Goal: Task Accomplishment & Management: Use online tool/utility

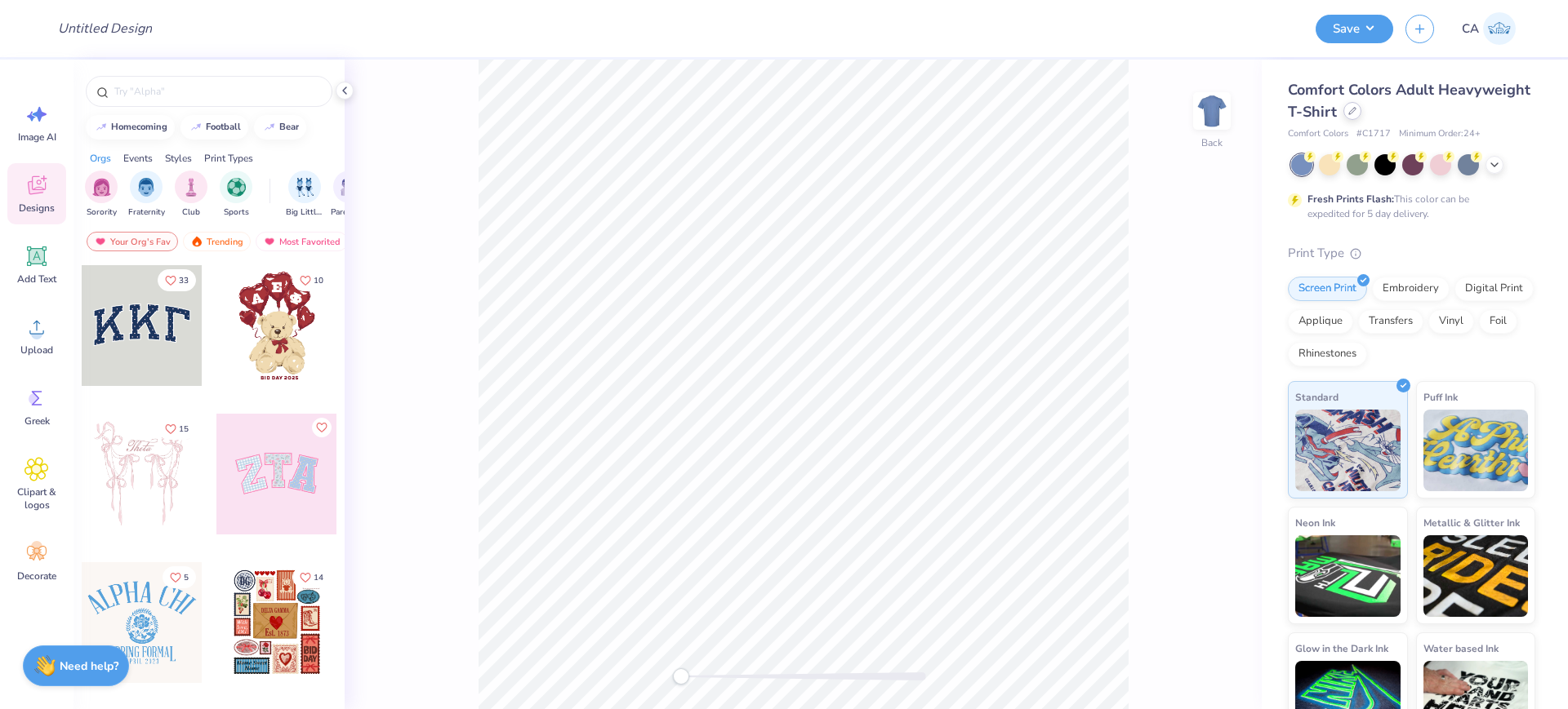
click at [1361, 109] on div at bounding box center [1351, 110] width 18 height 18
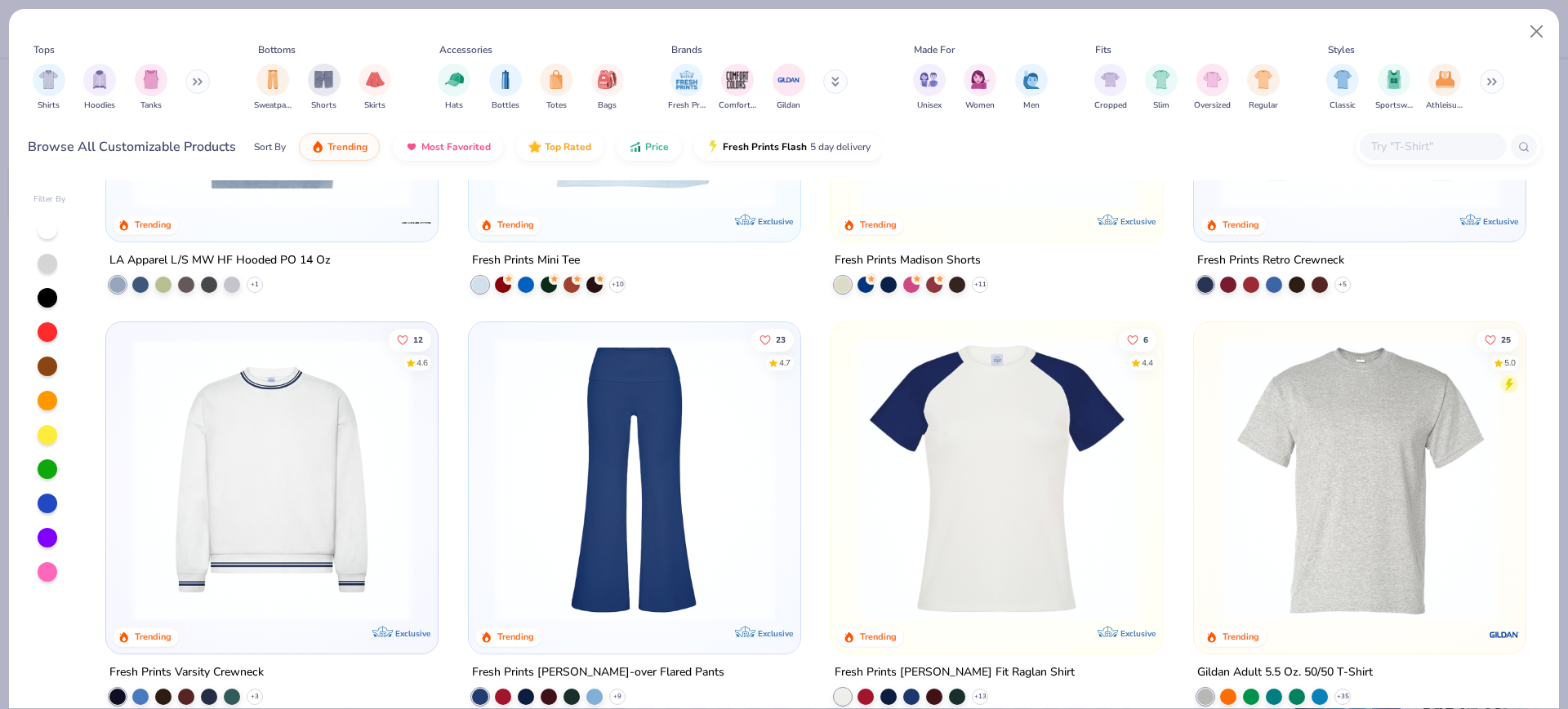
scroll to position [3570, 0]
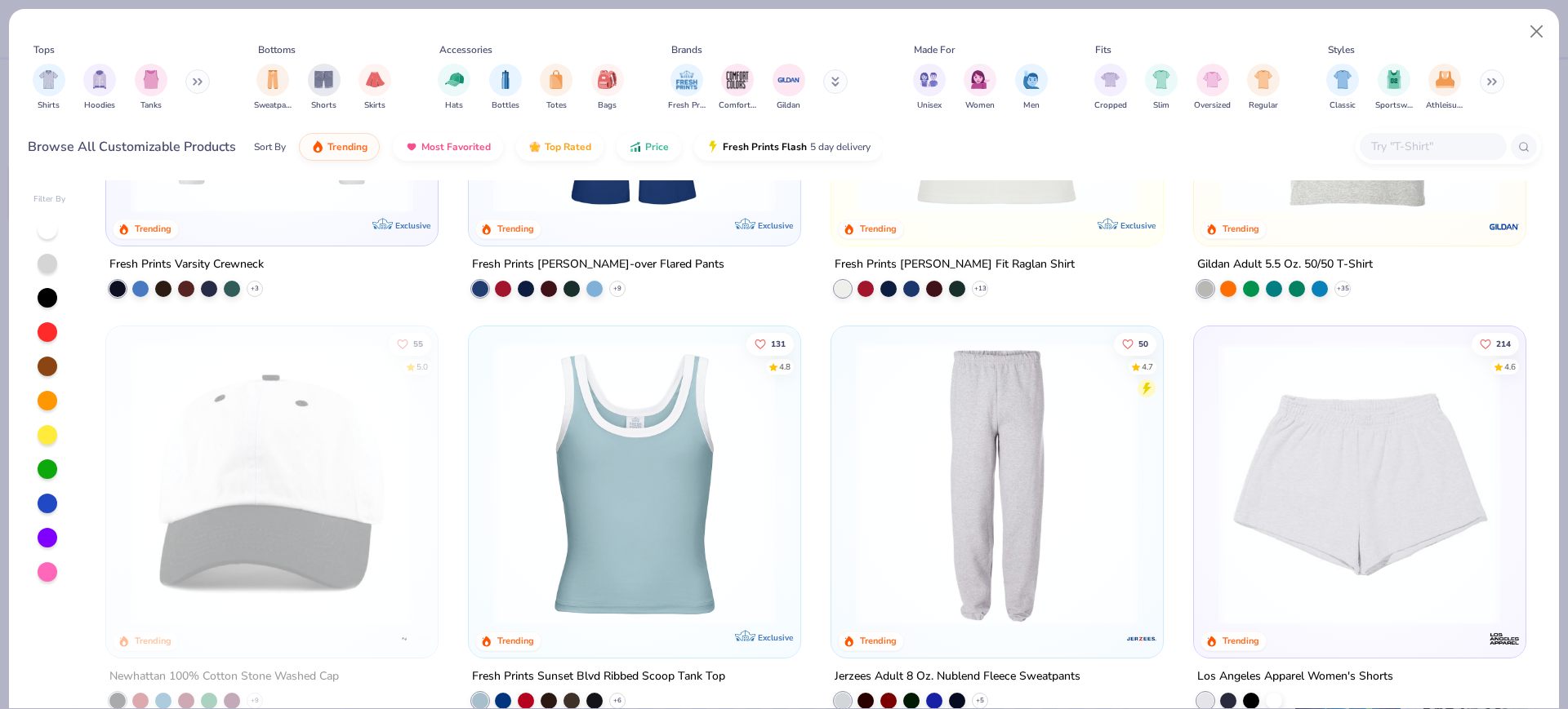
click at [691, 434] on img at bounding box center [634, 483] width 299 height 282
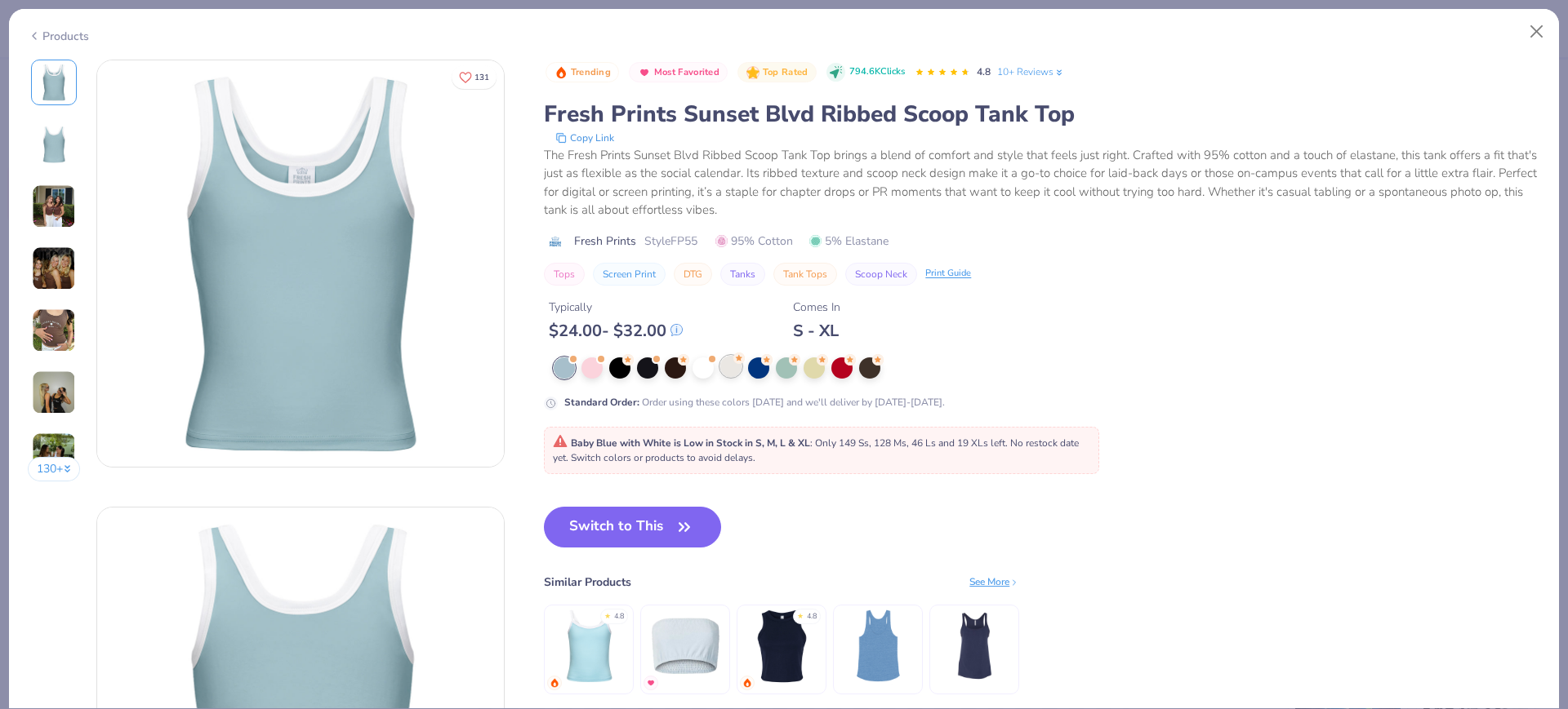
click at [727, 368] on div at bounding box center [731, 366] width 21 height 21
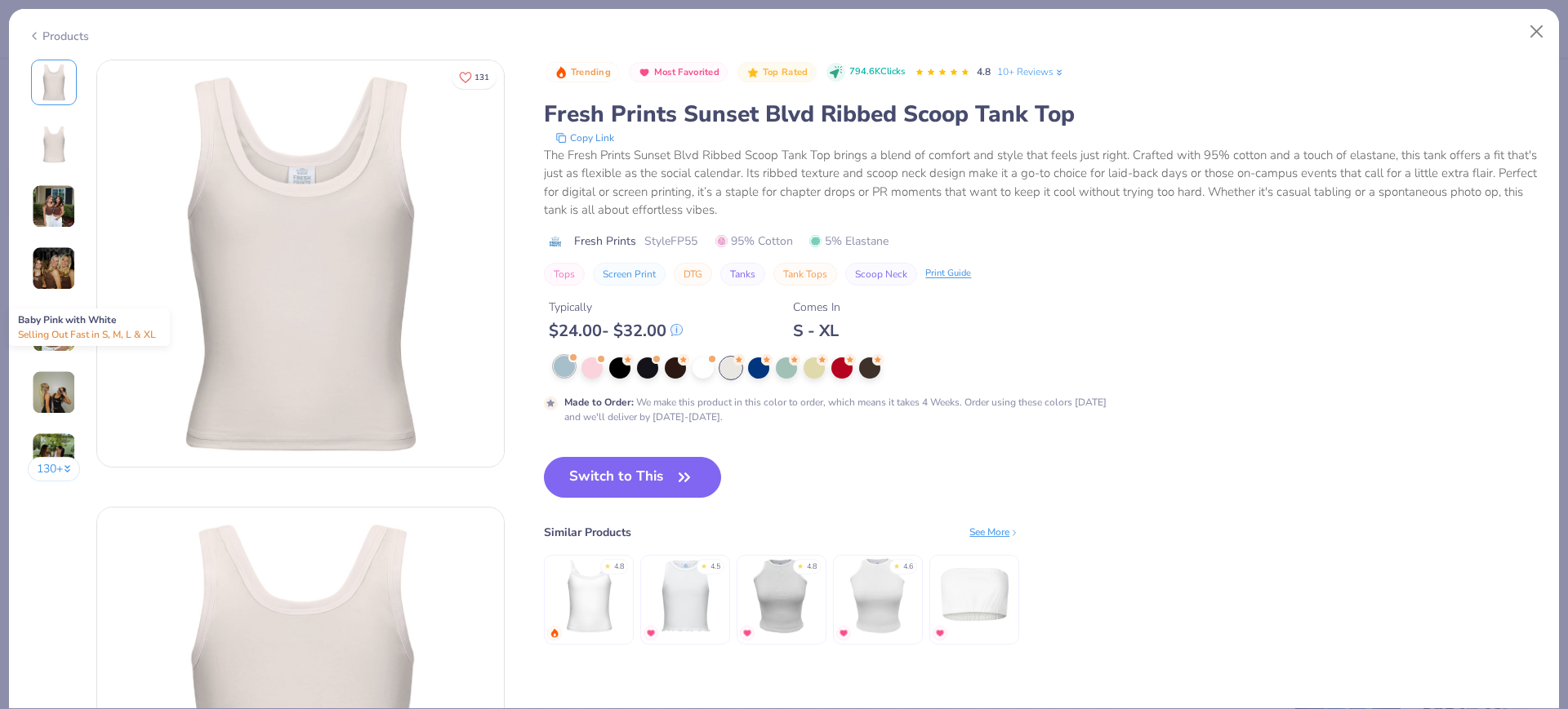
click at [572, 373] on div at bounding box center [564, 366] width 21 height 21
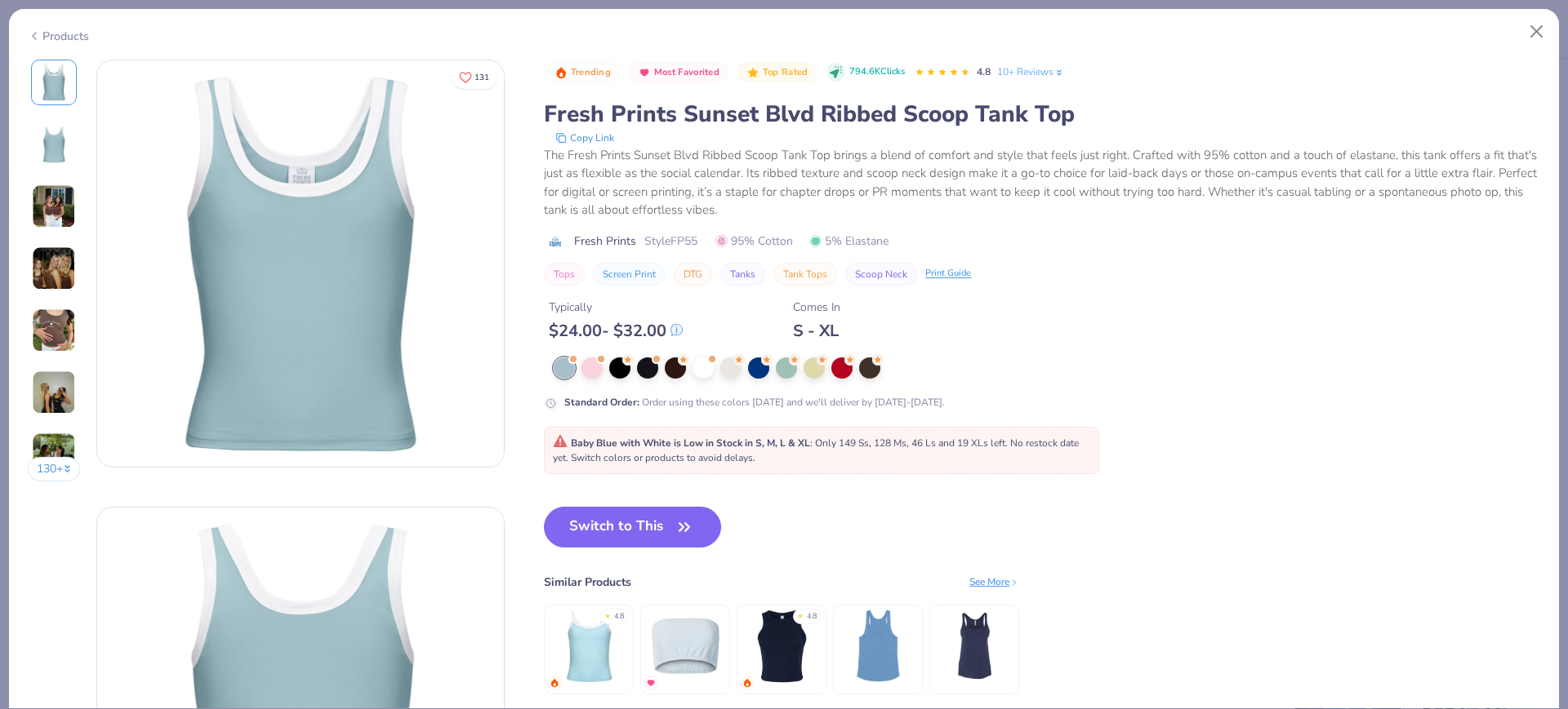
drag, startPoint x: 307, startPoint y: 230, endPoint x: 1519, endPoint y: 35, distance: 1227.6
click at [1519, 35] on div "Products" at bounding box center [784, 31] width 1549 height 43
click at [1526, 29] on button "Close" at bounding box center [1537, 32] width 31 height 31
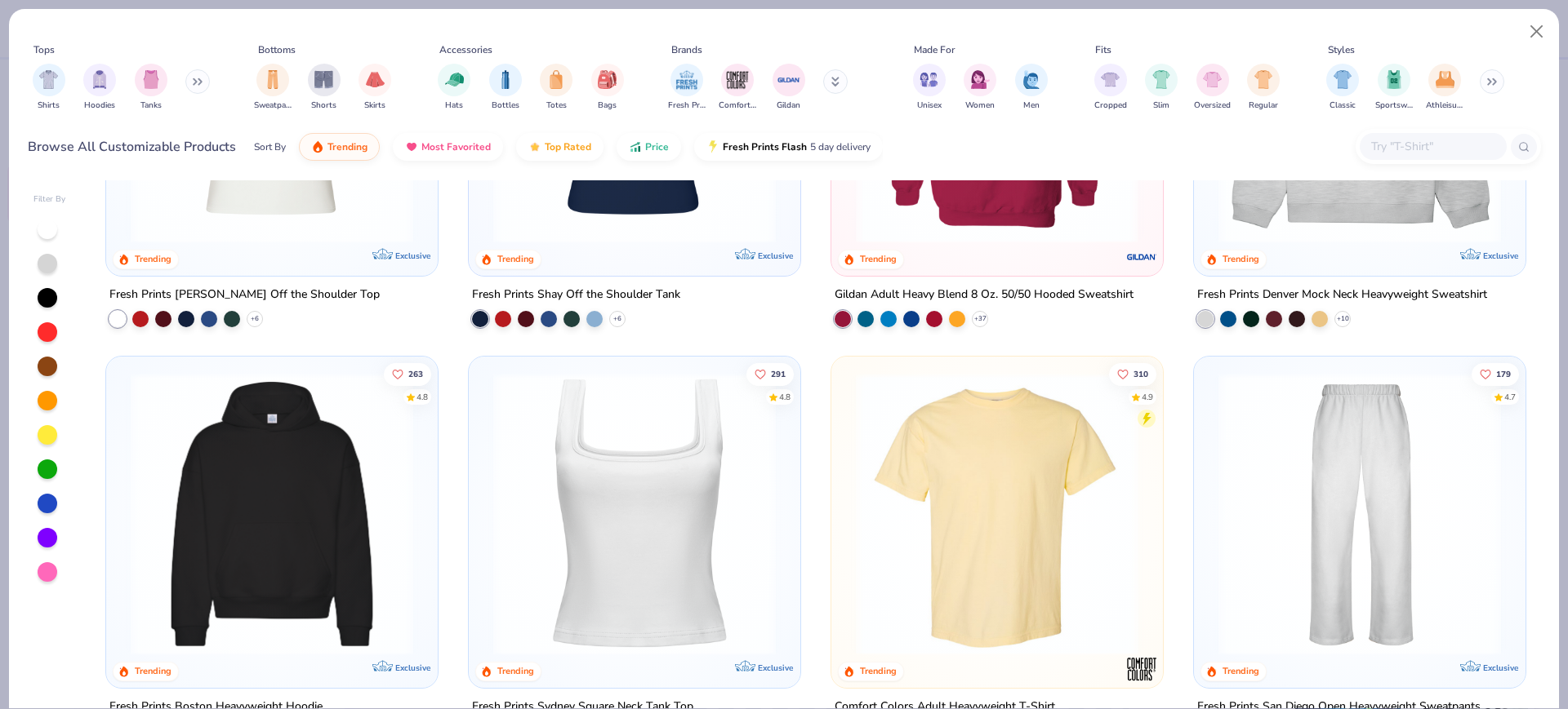
scroll to position [306, 0]
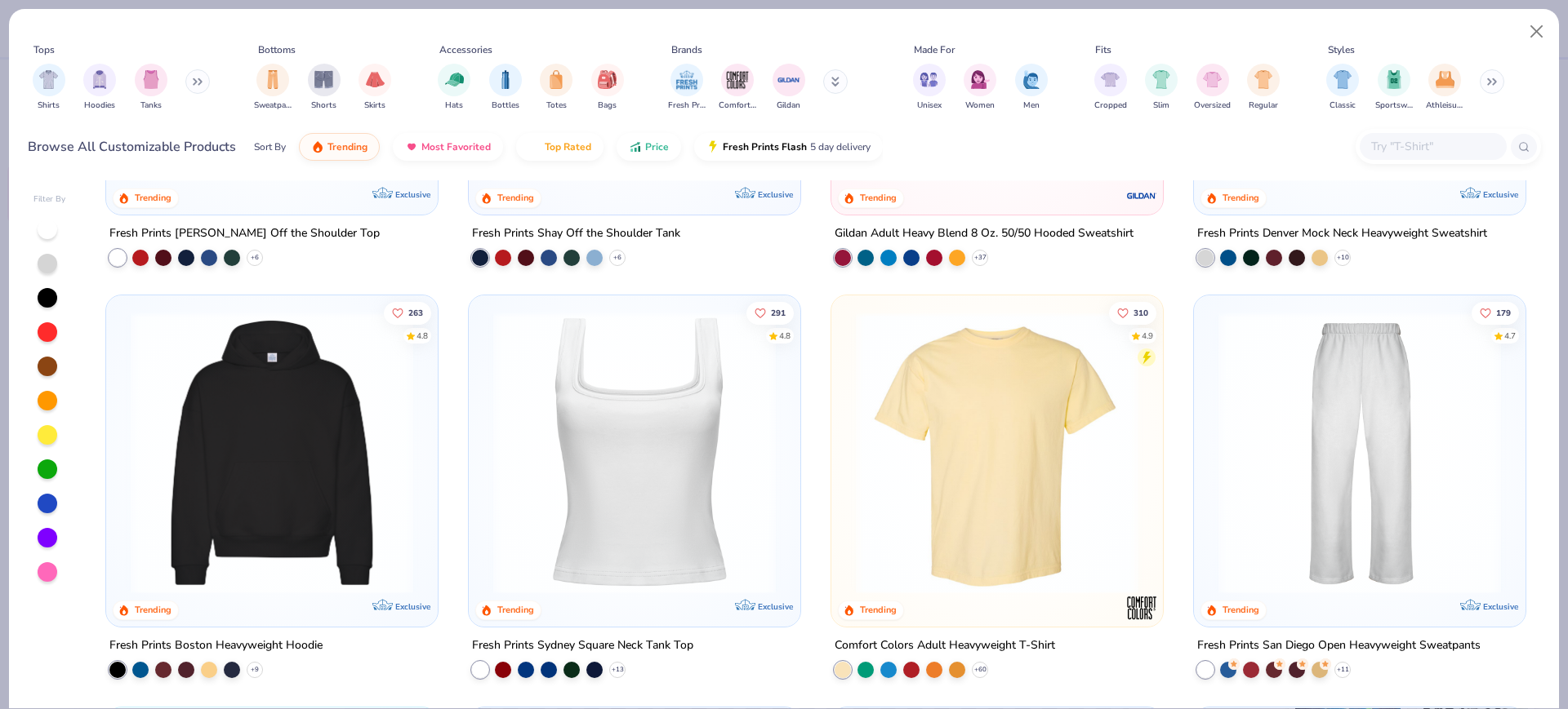
click at [272, 451] on img at bounding box center [271, 453] width 299 height 282
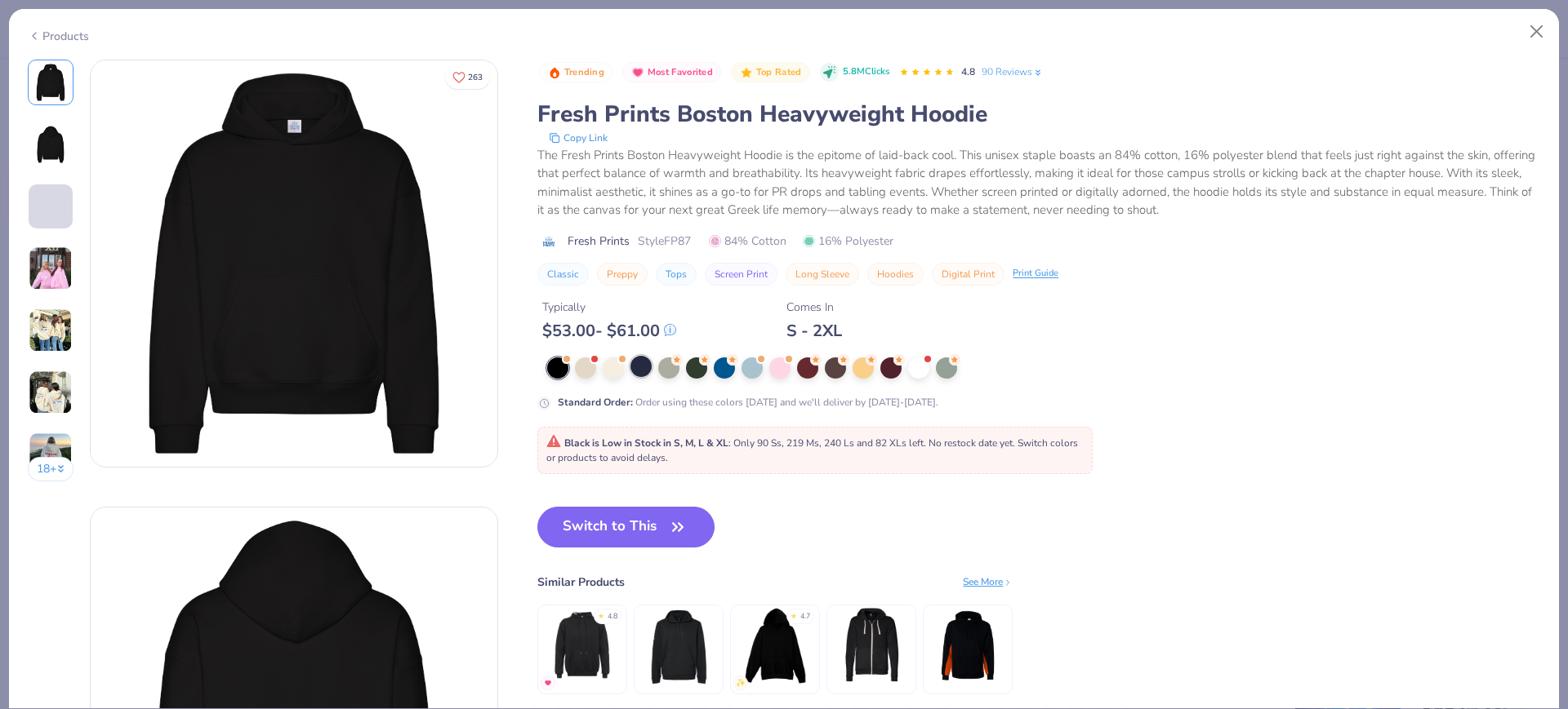
click at [638, 376] on div at bounding box center [641, 366] width 21 height 21
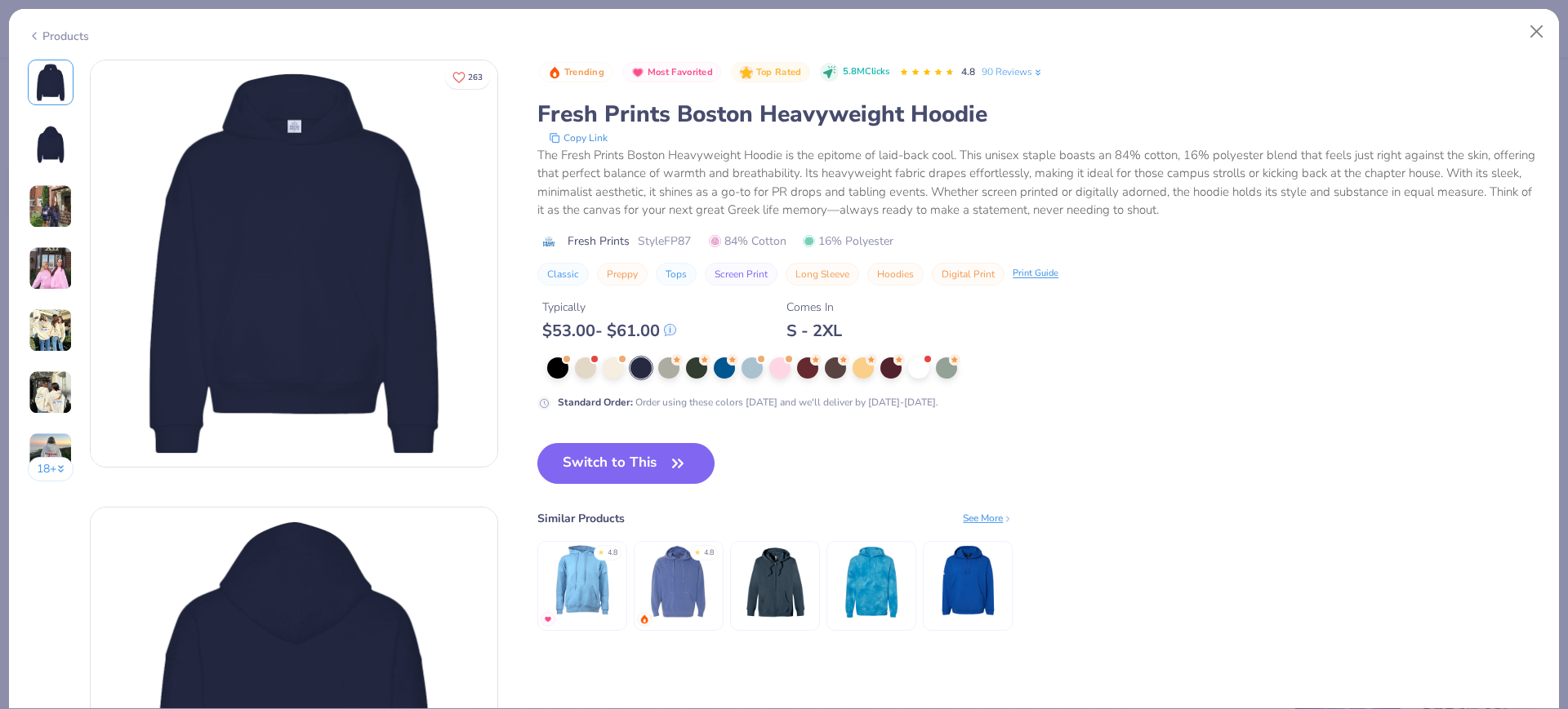
click at [45, 25] on div "Products" at bounding box center [784, 31] width 1549 height 43
click at [35, 42] on div "Products" at bounding box center [784, 31] width 1549 height 43
click at [33, 45] on div "Products" at bounding box center [784, 31] width 1549 height 43
click at [34, 38] on icon at bounding box center [34, 35] width 13 height 19
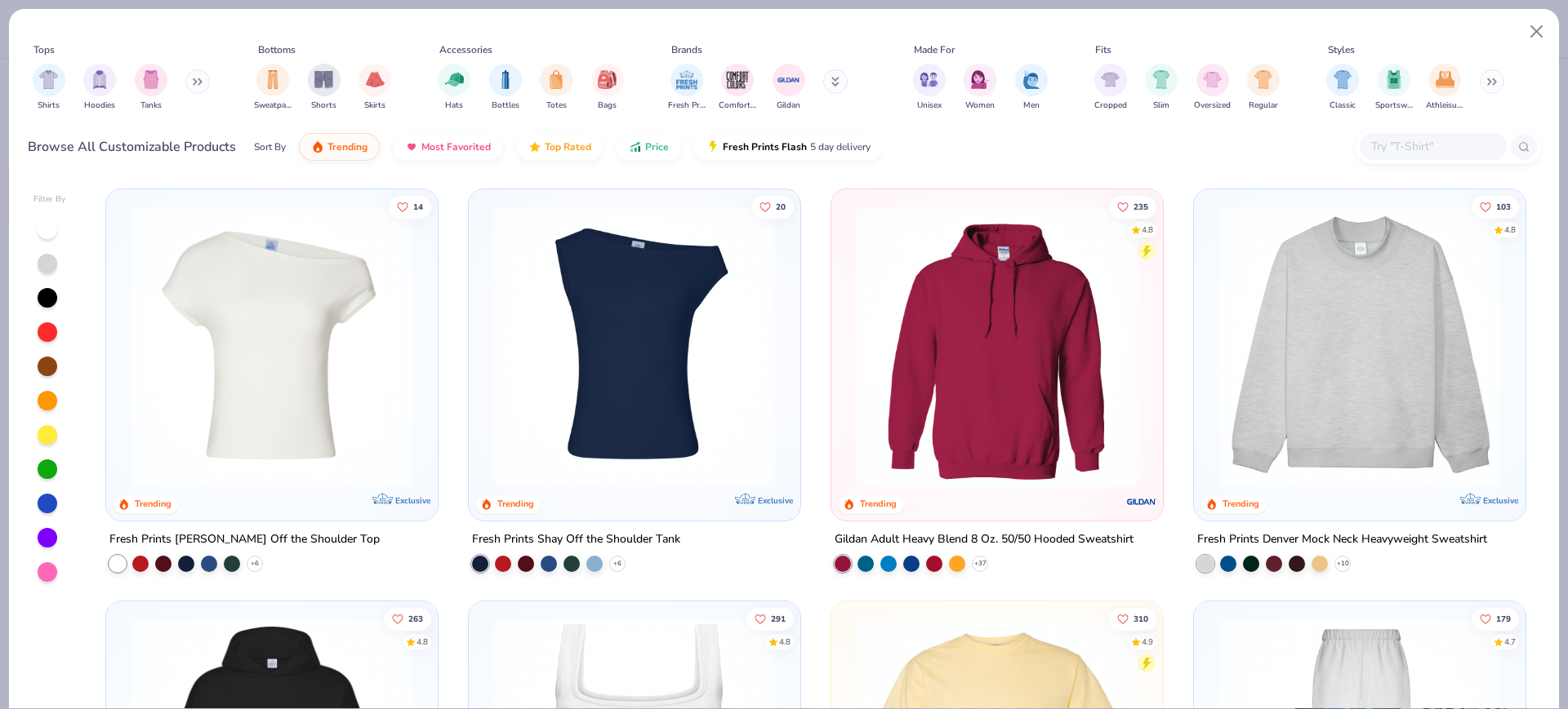
click at [1332, 376] on img at bounding box center [1360, 346] width 299 height 282
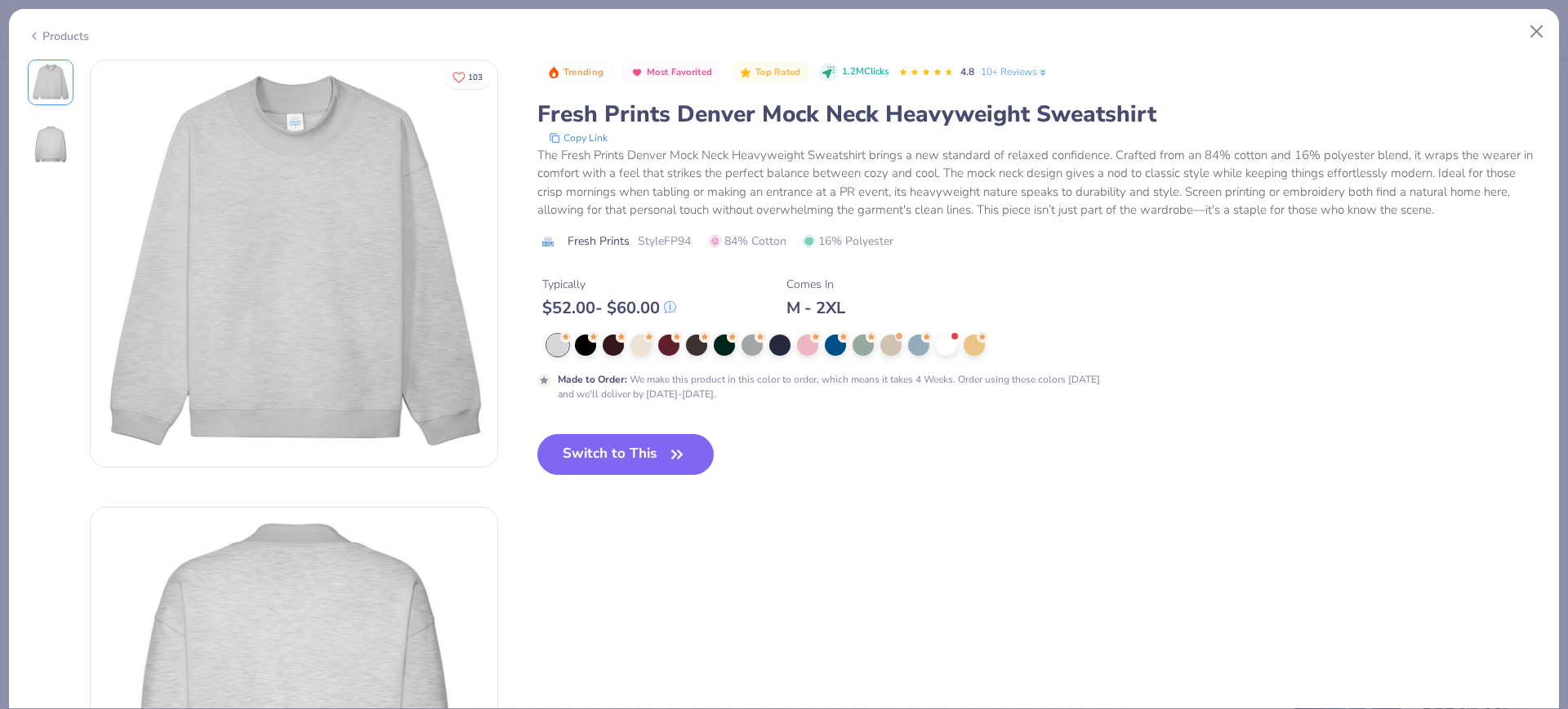
click at [40, 31] on icon at bounding box center [34, 35] width 13 height 19
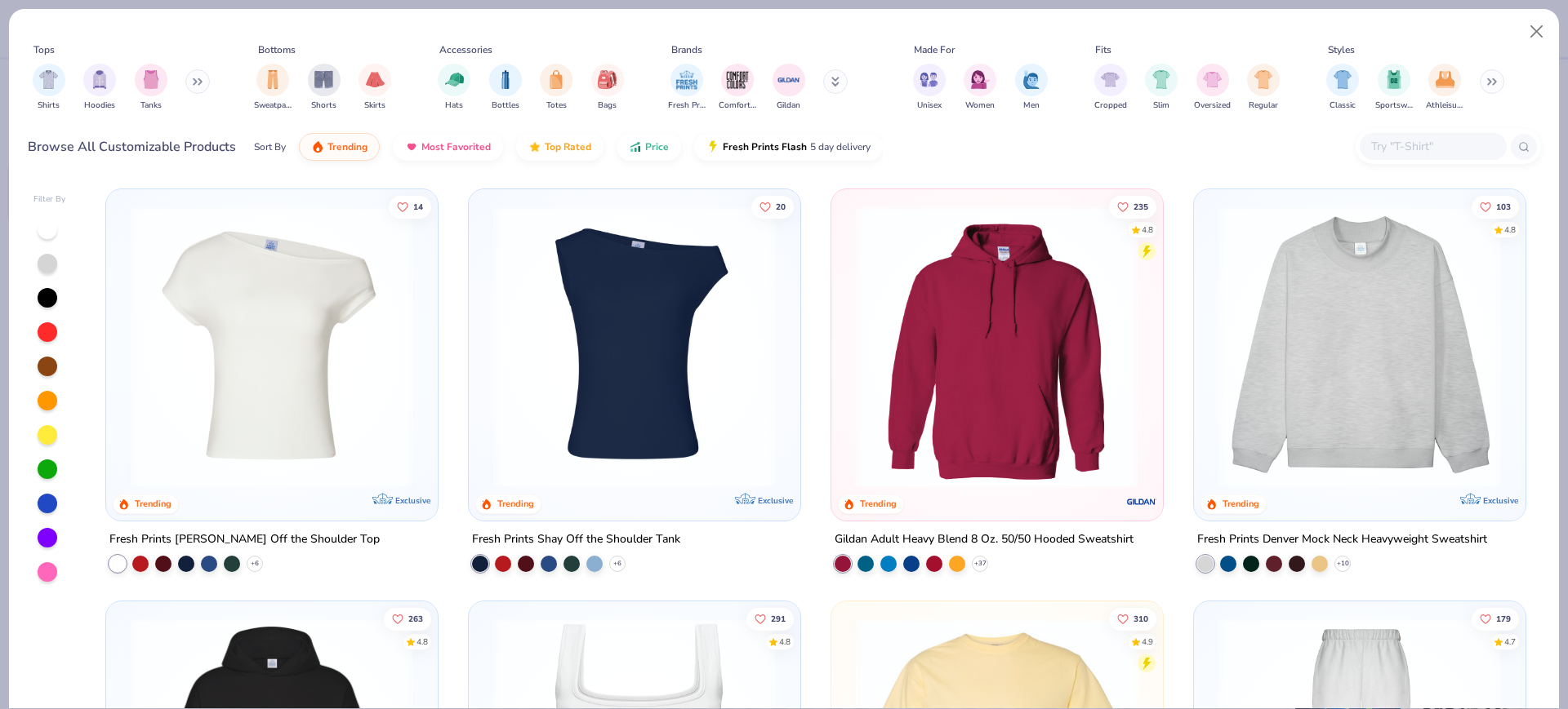
scroll to position [306, 0]
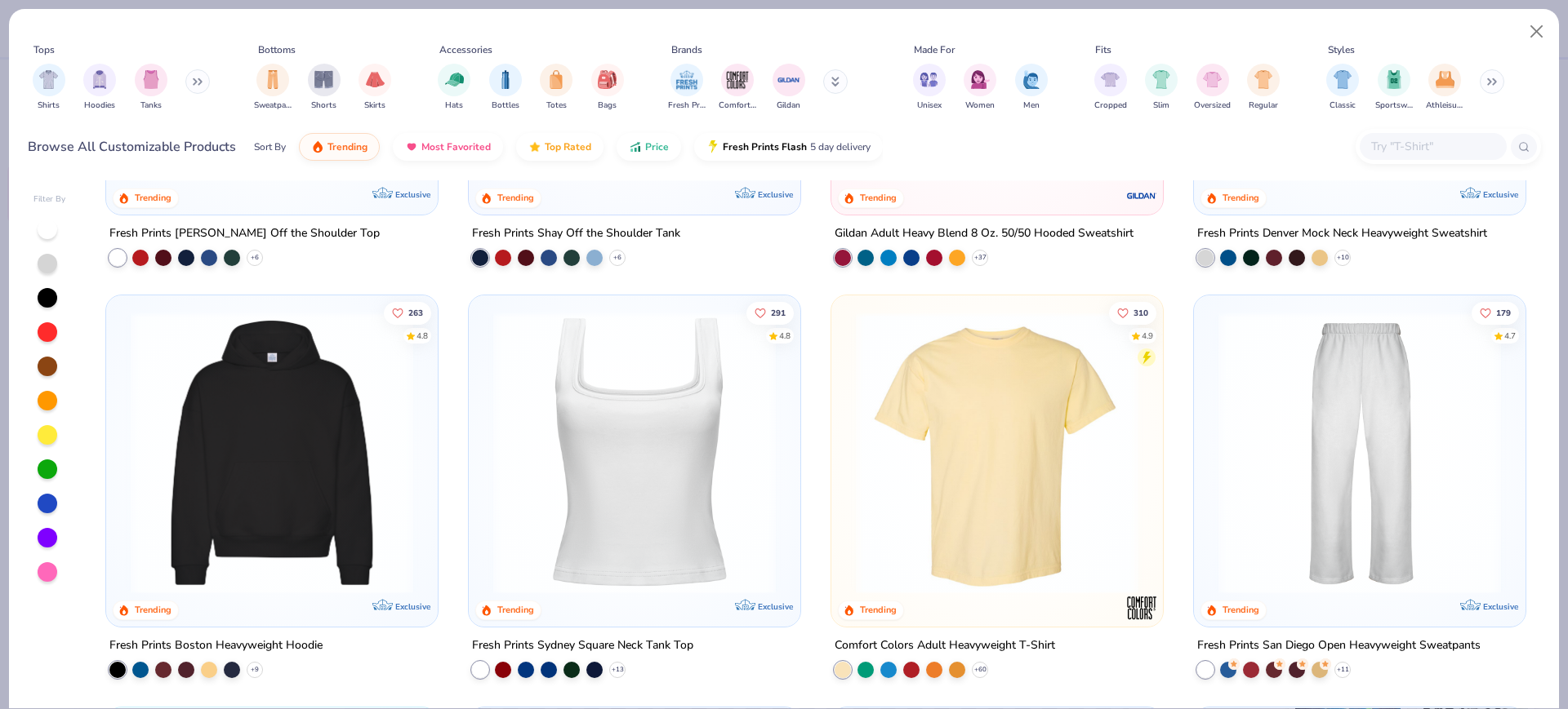
click at [586, 440] on img at bounding box center [634, 453] width 299 height 282
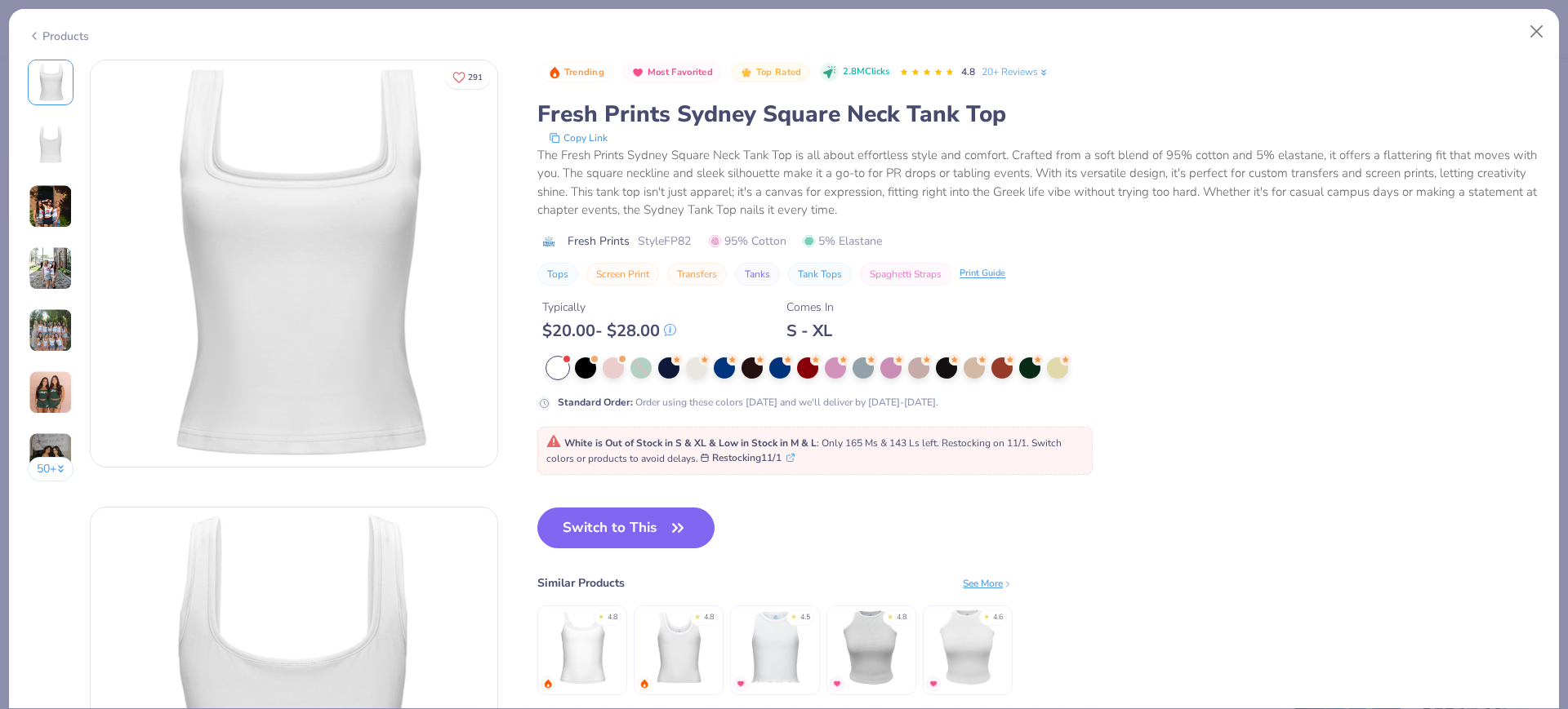
click at [55, 30] on div "Products" at bounding box center [58, 36] width 61 height 18
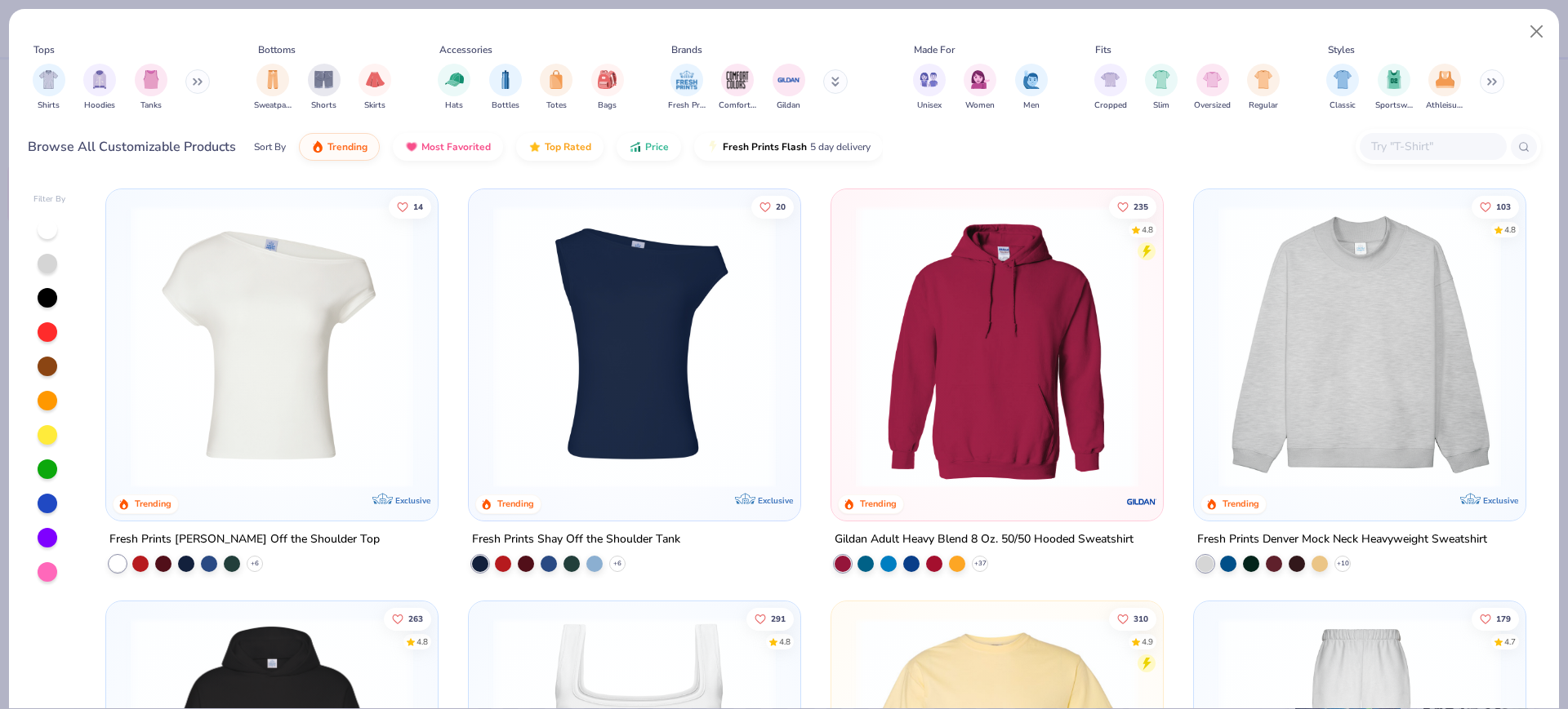
click at [1379, 340] on img at bounding box center [1360, 346] width 299 height 282
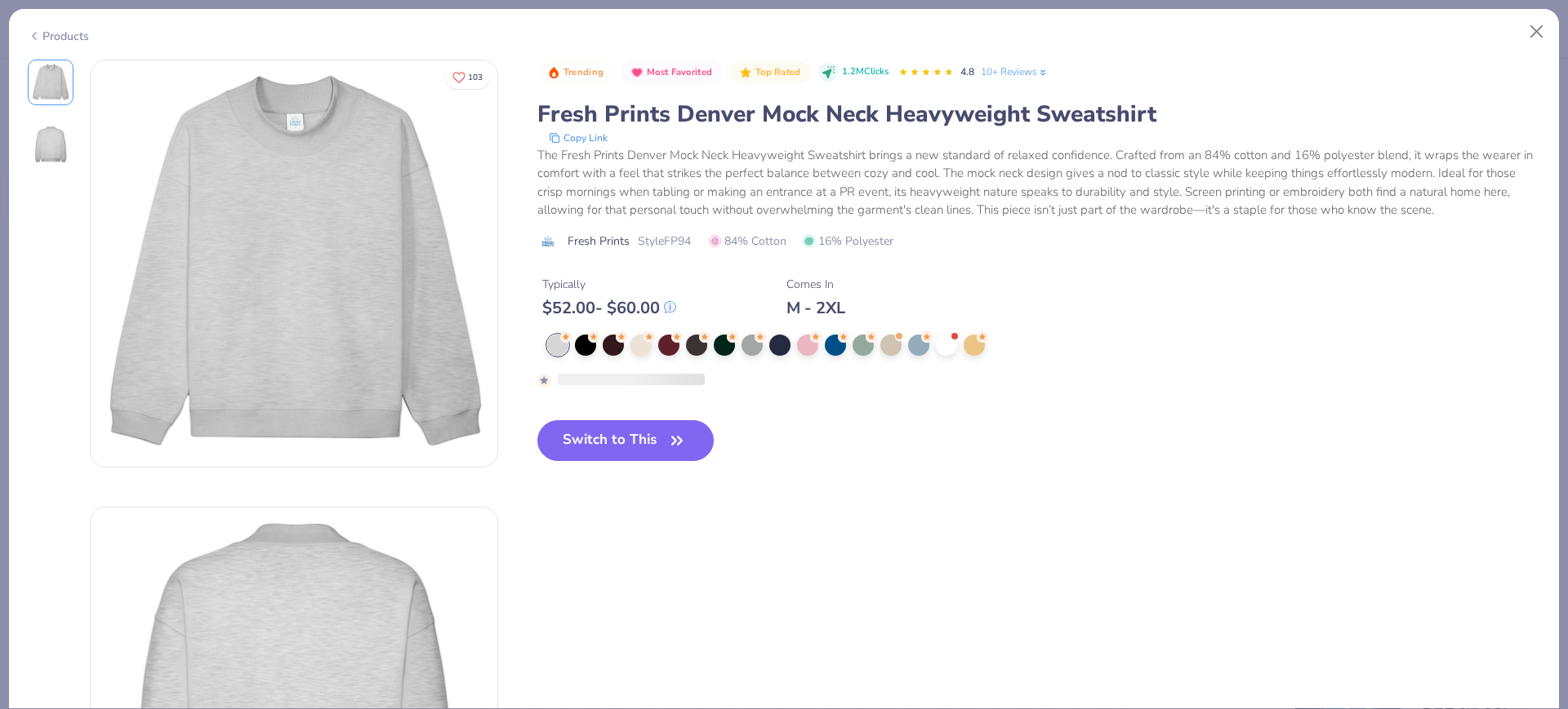
click at [680, 241] on span "Style FP94" at bounding box center [664, 241] width 53 height 18
click at [652, 445] on button "Switch to This" at bounding box center [625, 441] width 177 height 41
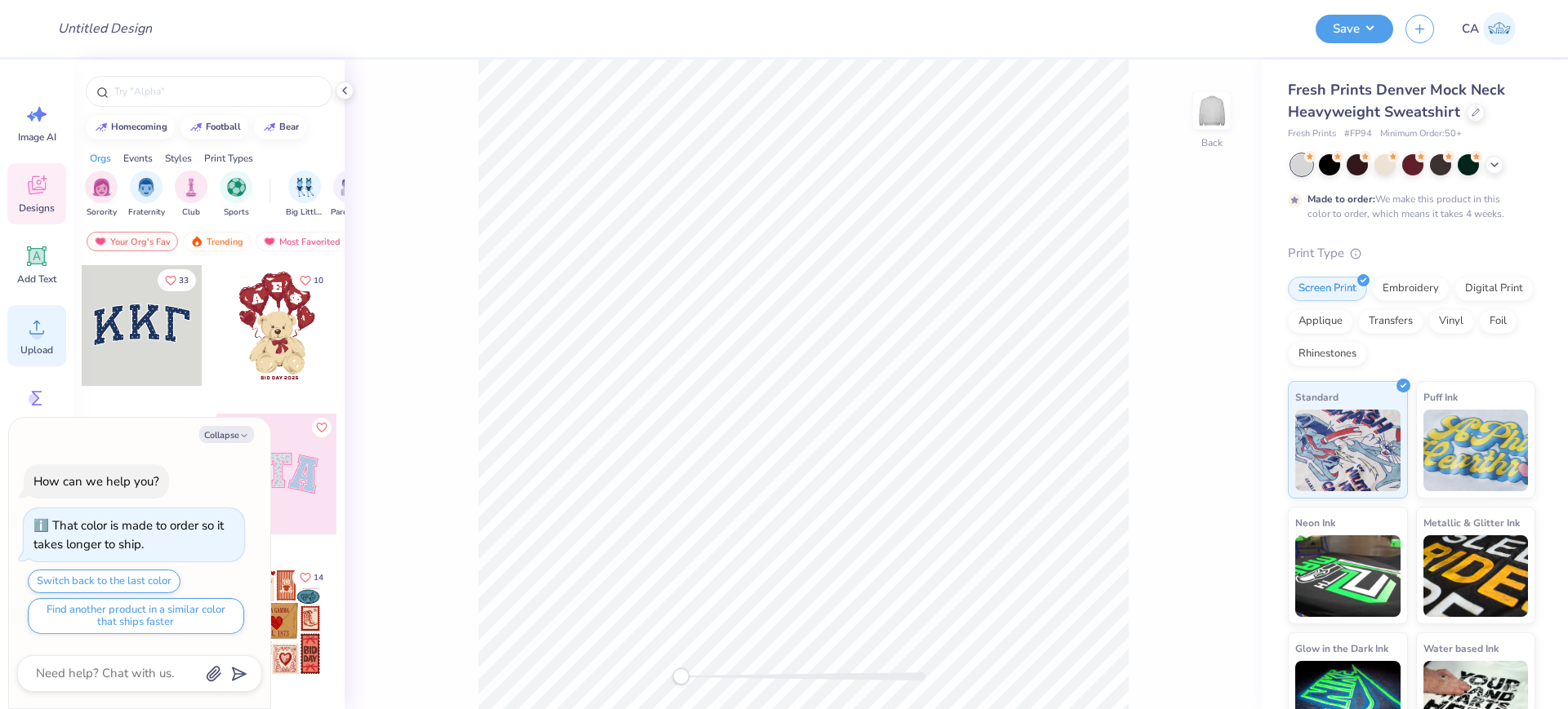
click at [40, 342] on div "Upload" at bounding box center [36, 336] width 58 height 61
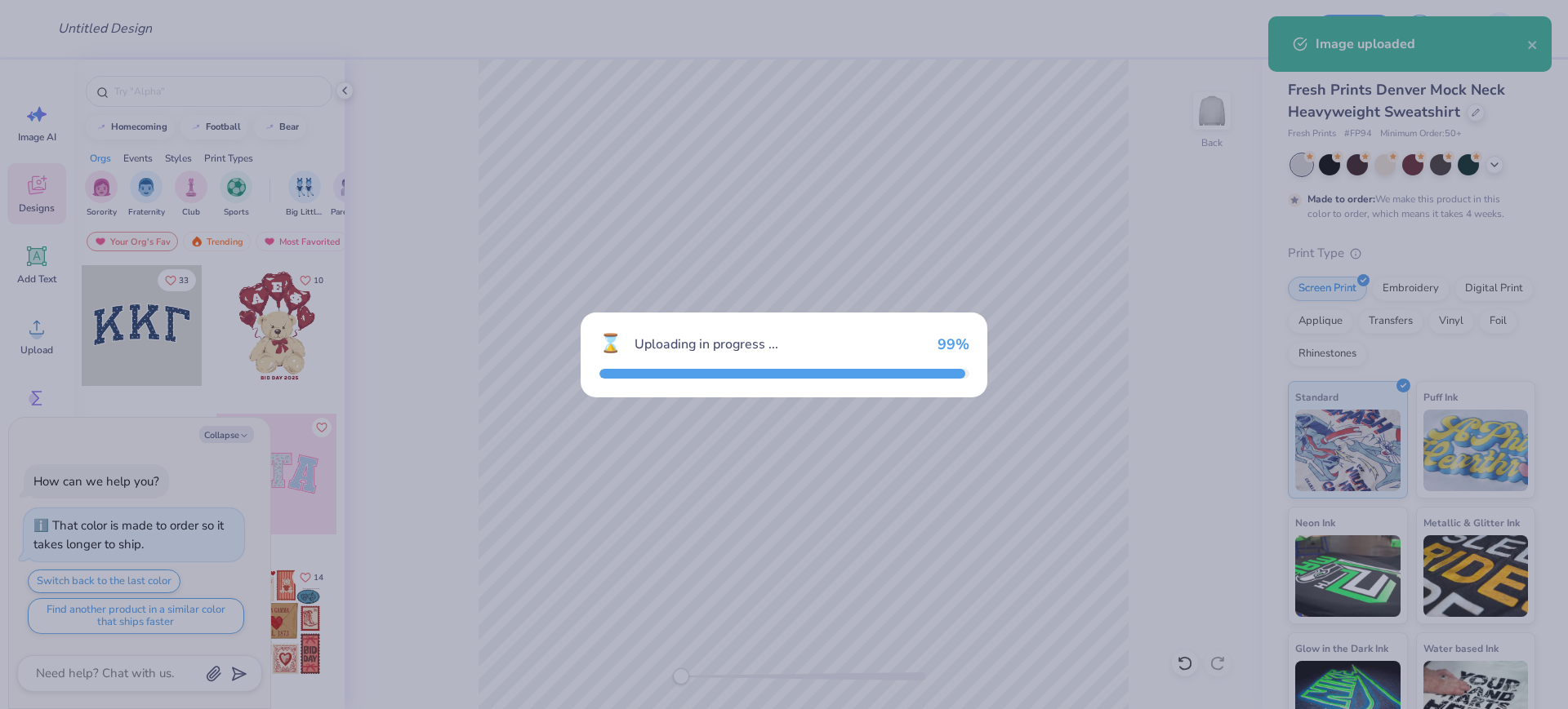
type textarea "x"
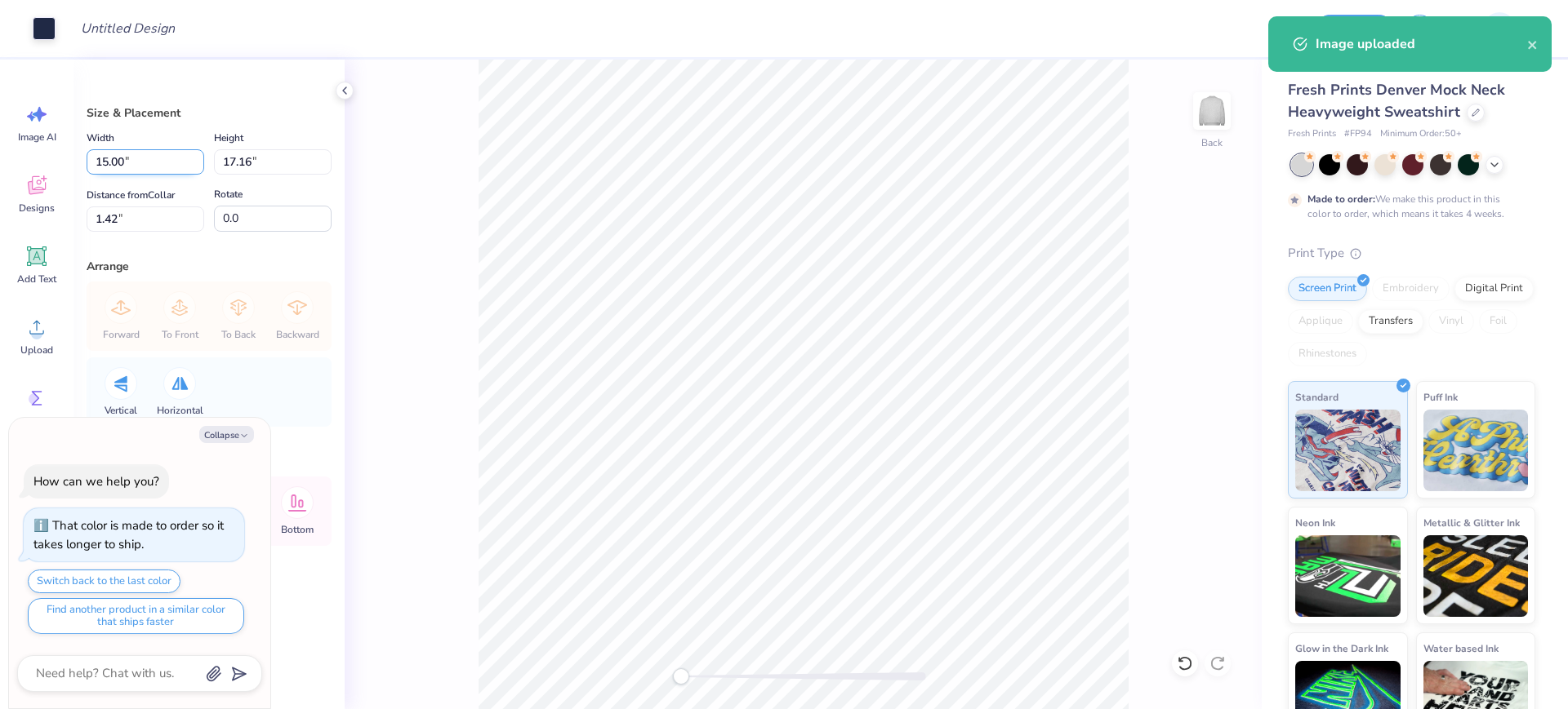
click at [119, 158] on input "15.00" at bounding box center [144, 161] width 118 height 25
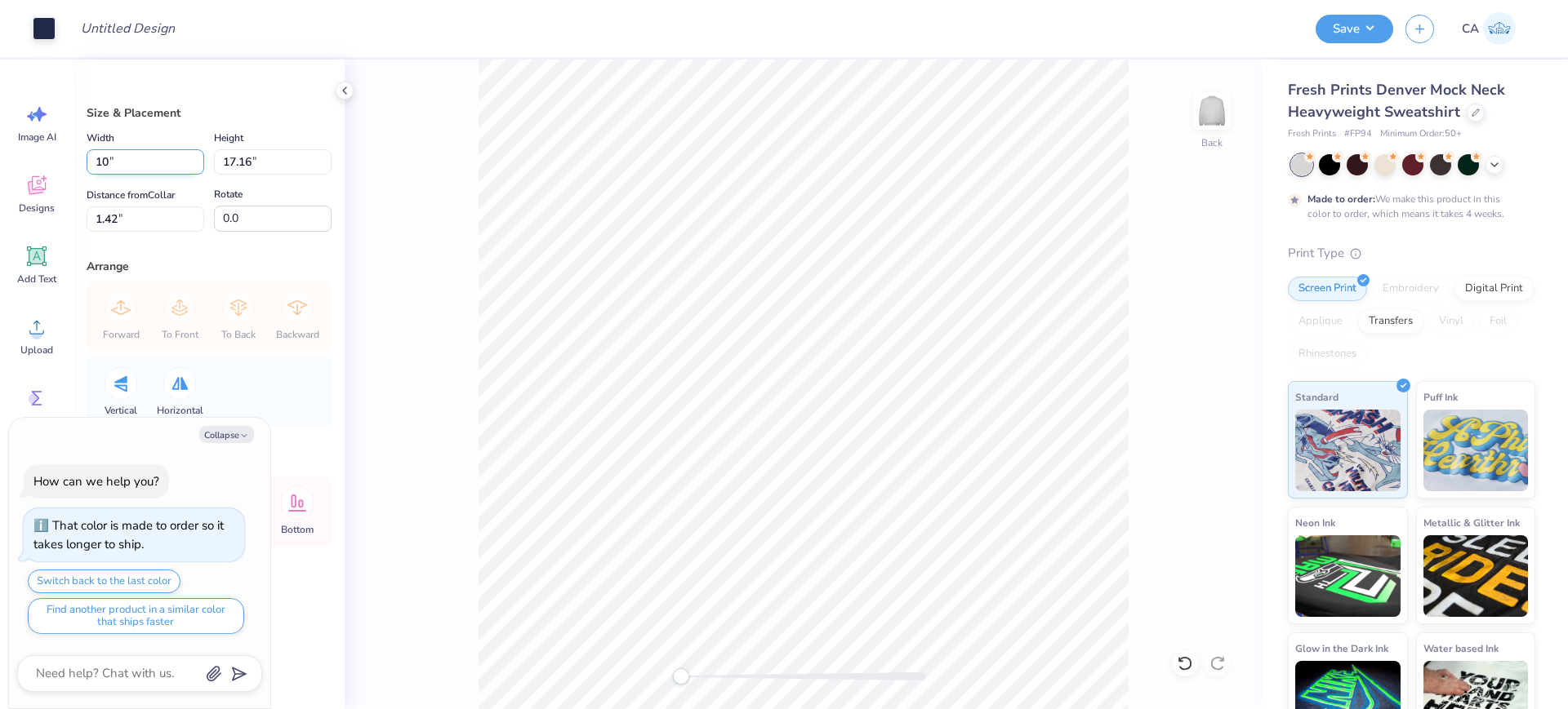
type input "10"
type textarea "x"
type input "10.00"
type input "11.44"
type input "4.28"
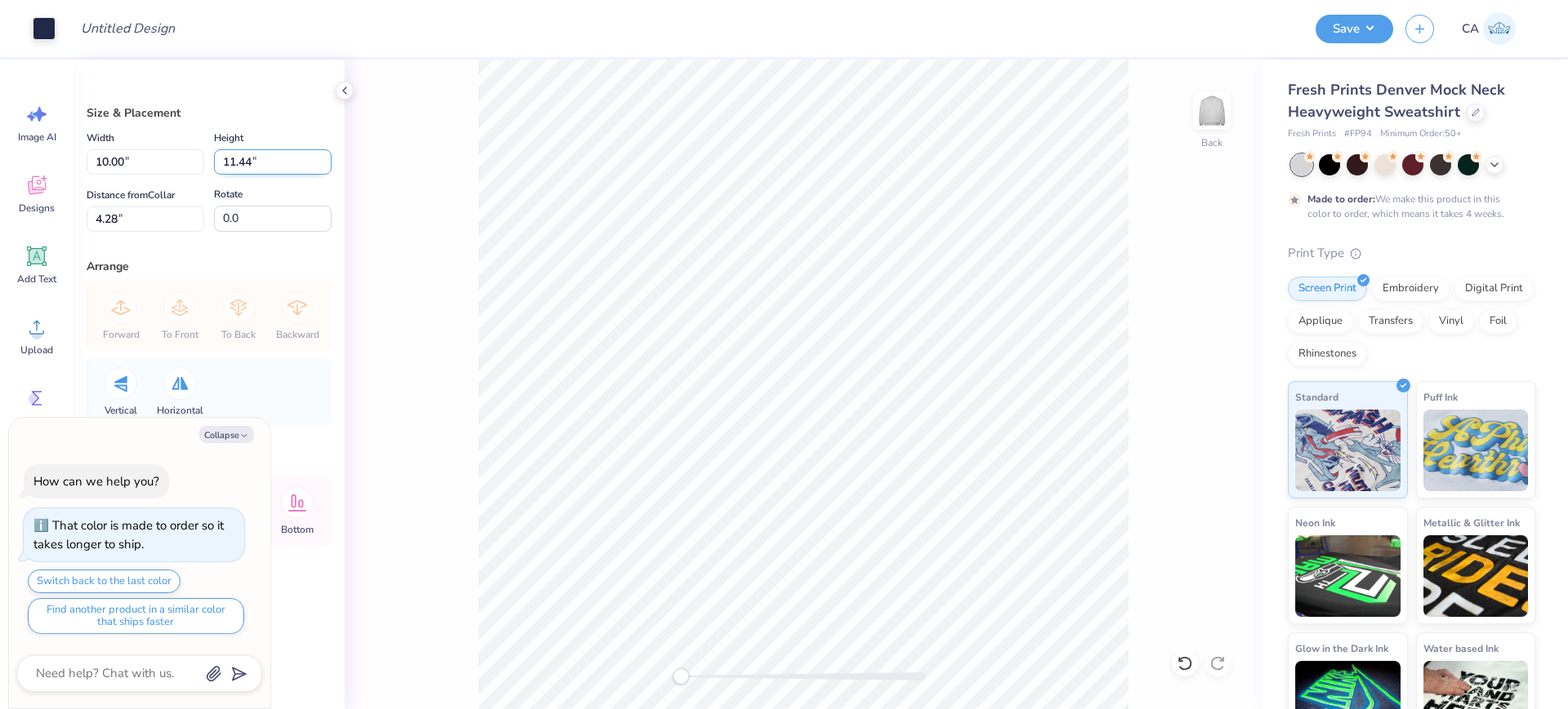
click at [290, 150] on input "11.44" at bounding box center [272, 161] width 118 height 25
type input "11"
type textarea "x"
type input "9.61"
type input "11.00"
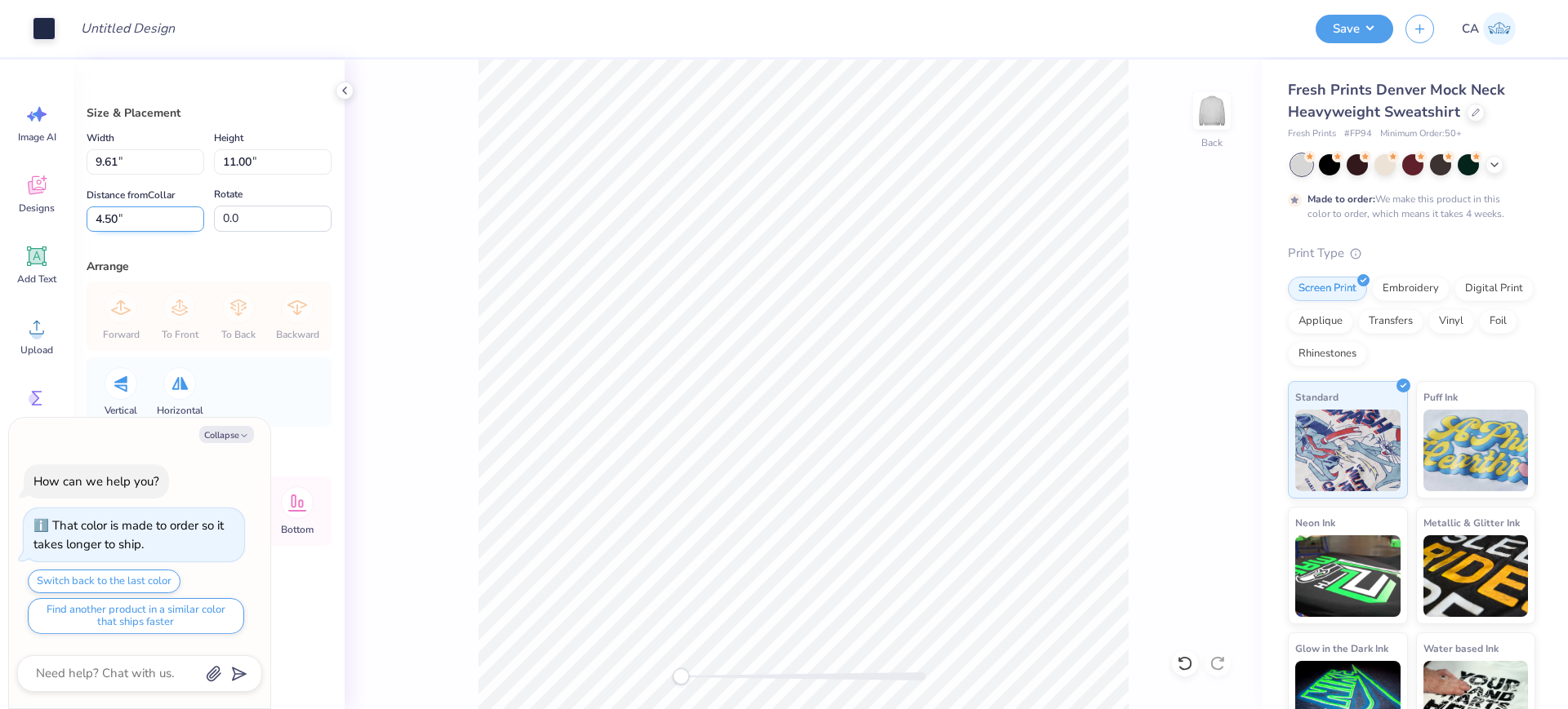
click at [157, 219] on input "4.50" at bounding box center [144, 218] width 118 height 25
type input "2"
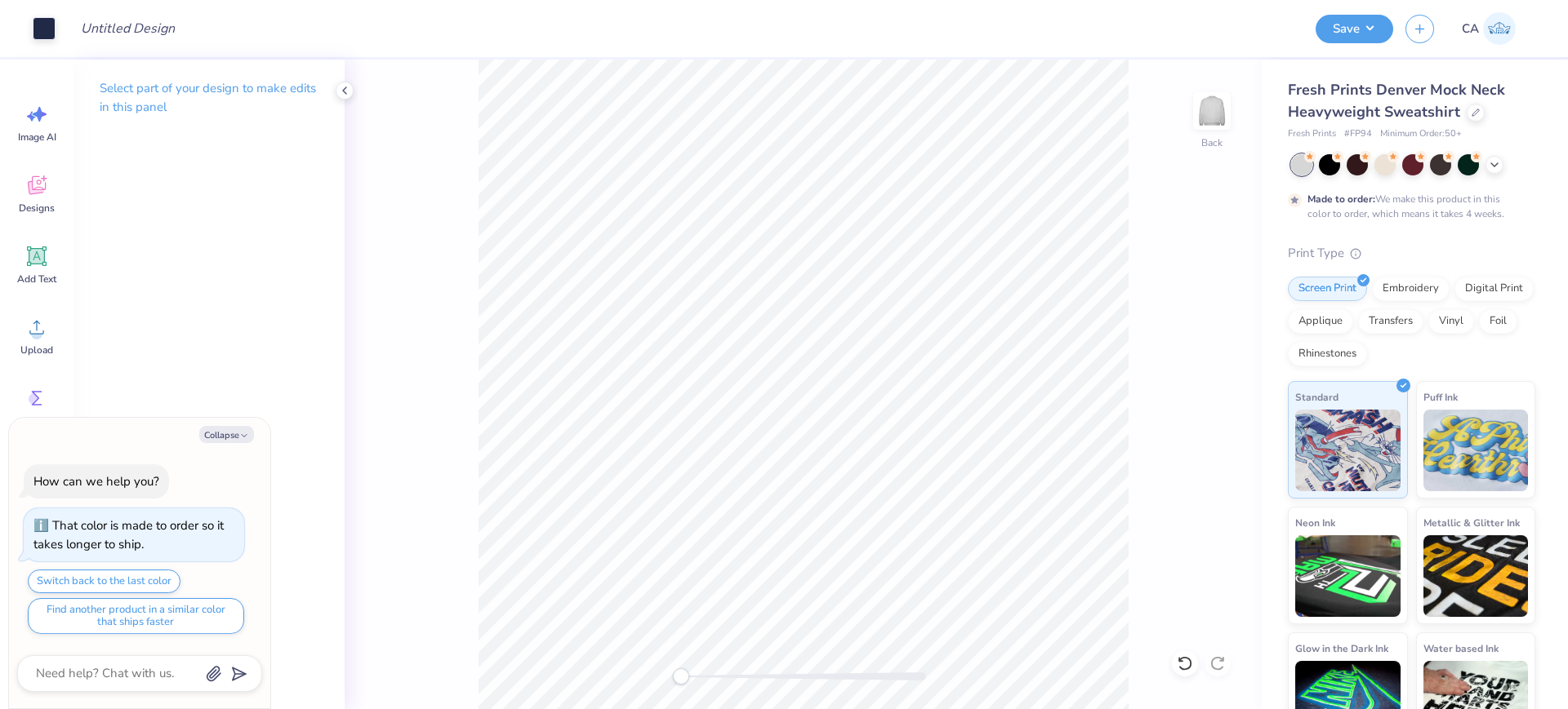
type textarea "x"
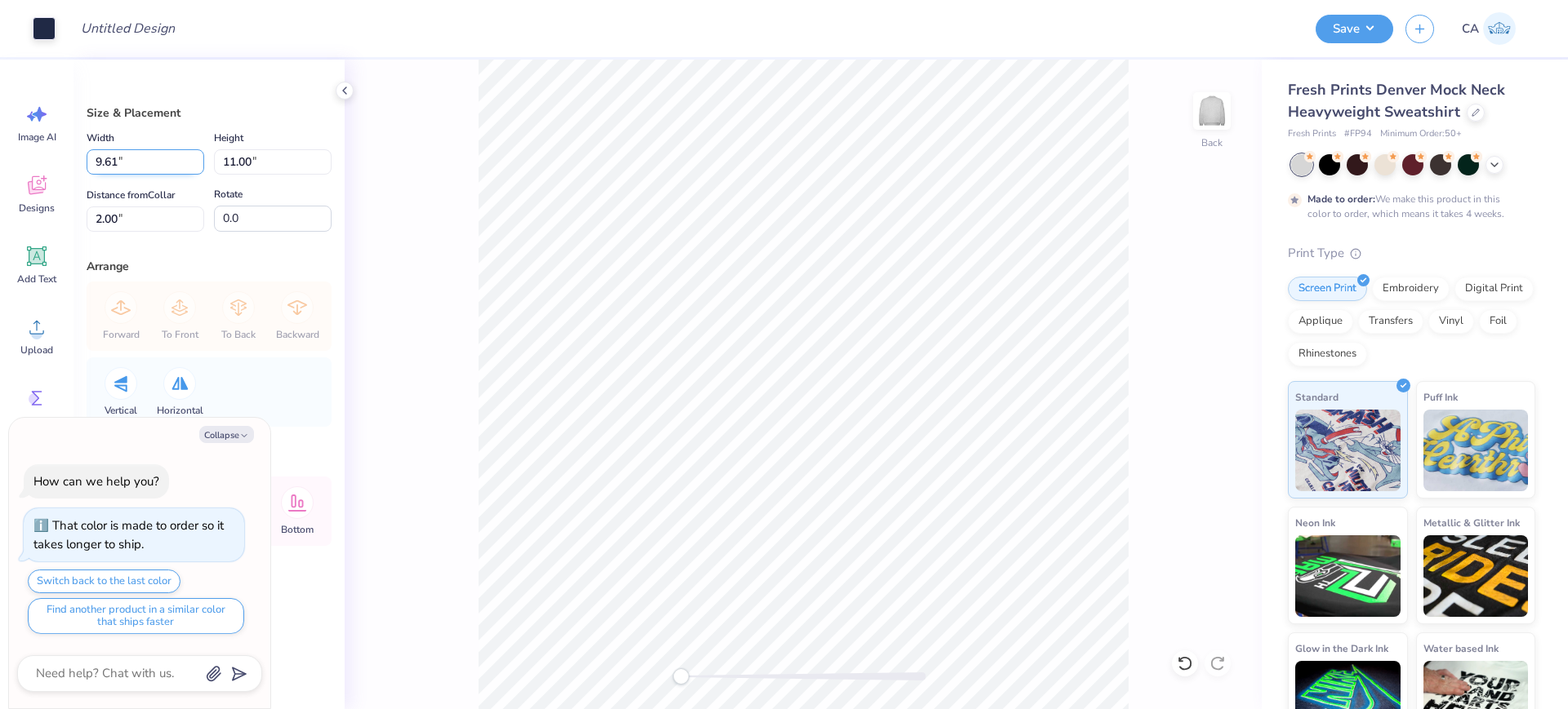
click at [144, 162] on input "9.61" at bounding box center [144, 161] width 118 height 25
type input "12.00"
type textarea "x"
type input "13.73"
type input "0.63"
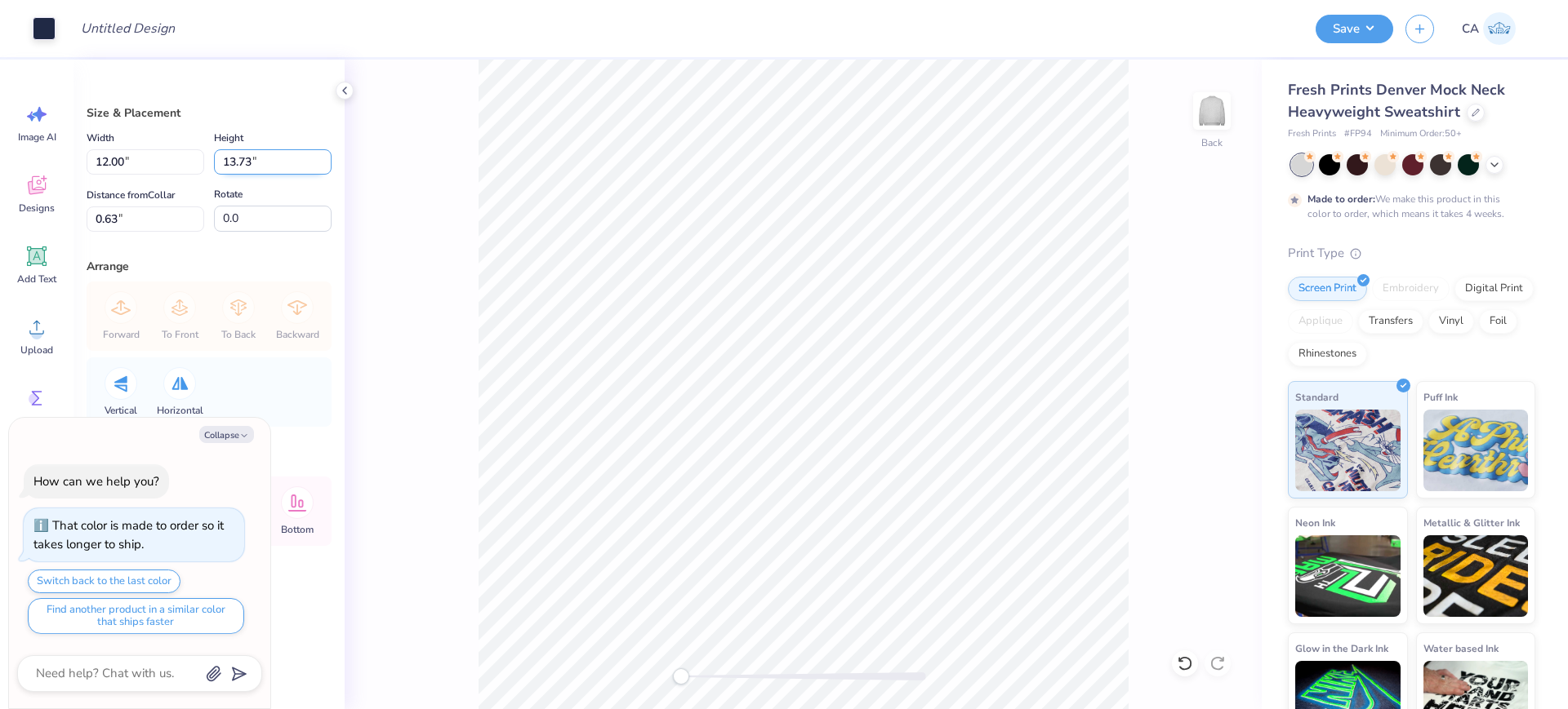
click at [241, 157] on input "13.73" at bounding box center [272, 161] width 118 height 25
type input "13"
type textarea "x"
type input "11.36"
type input "13.00"
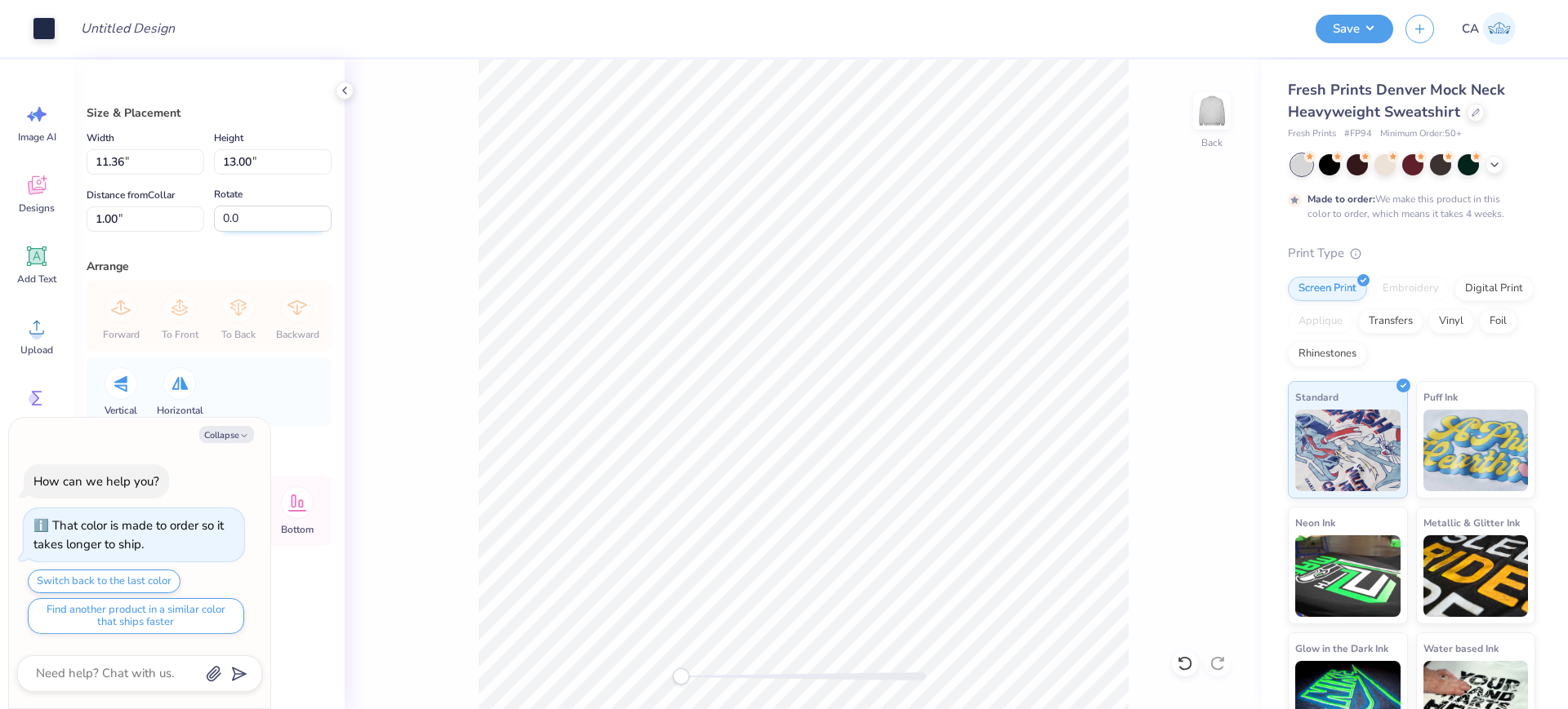
click at [256, 217] on input "0.0" at bounding box center [272, 218] width 118 height 26
click at [145, 226] on input "1.00" at bounding box center [144, 218] width 118 height 25
type input "2"
type textarea "x"
click at [145, 226] on input "2" at bounding box center [144, 218] width 118 height 25
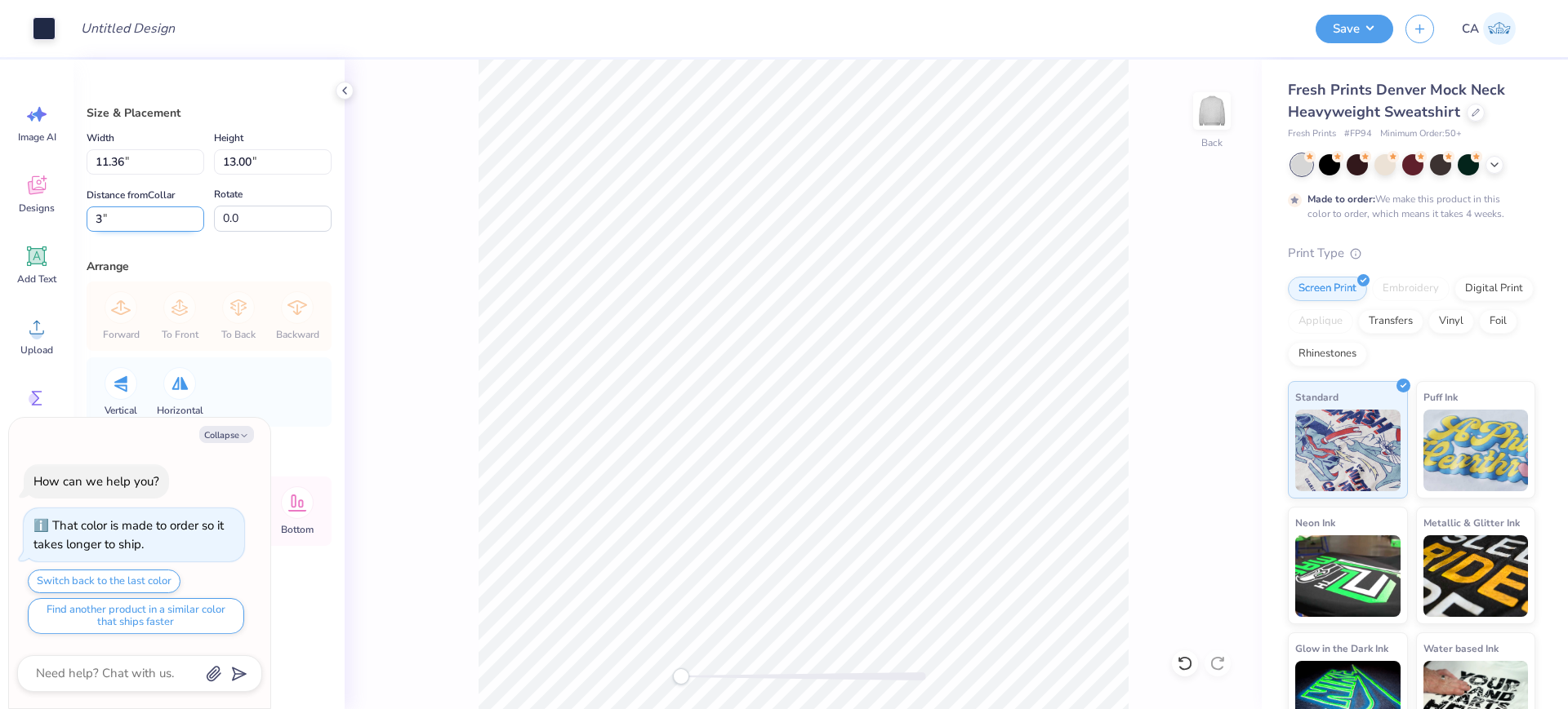
type input "3"
type textarea "x"
click at [145, 226] on input "3" at bounding box center [144, 218] width 118 height 25
type input "2"
type textarea "x"
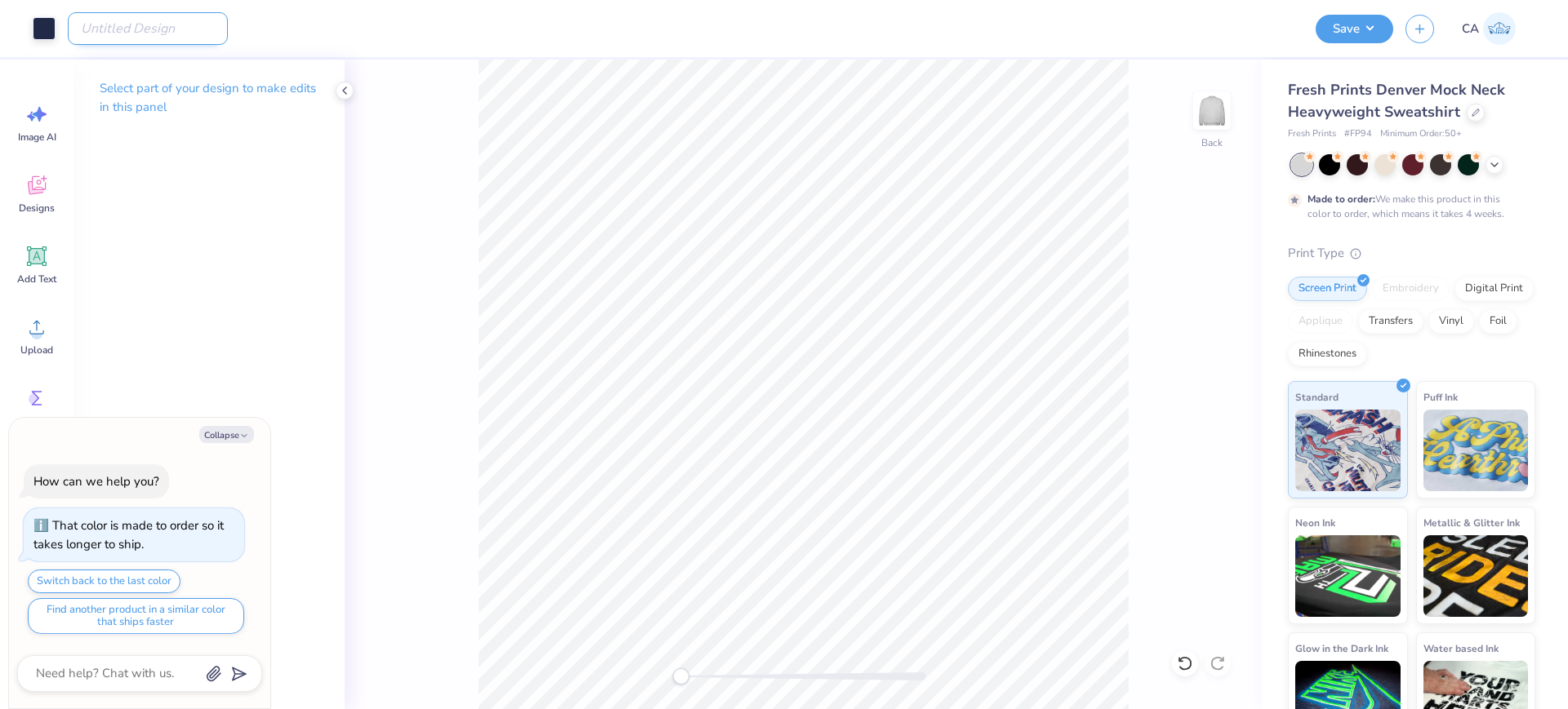
click at [121, 33] on input "Design Title" at bounding box center [147, 28] width 160 height 32
paste input "FPS240670"
type input "FPS240670"
type textarea "x"
type input "FPS240670"
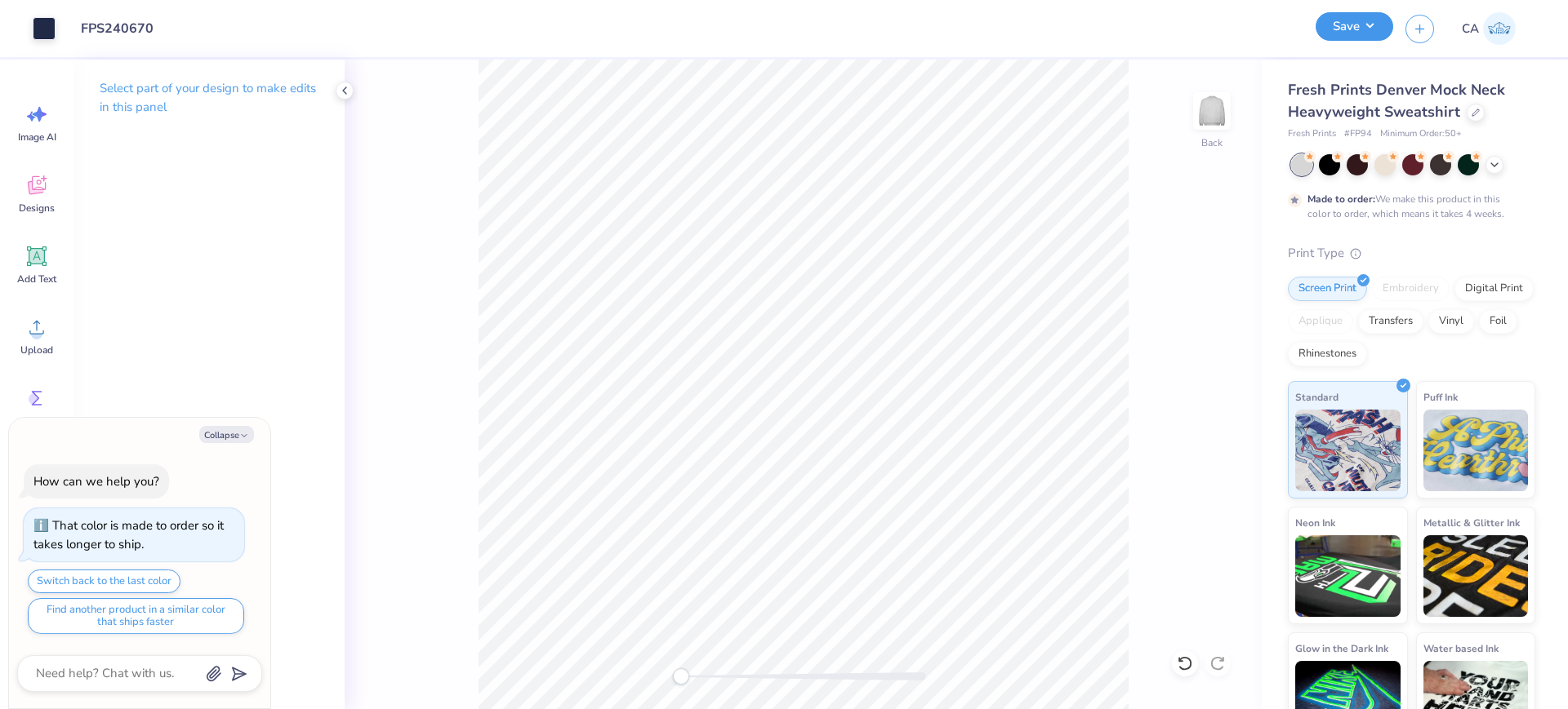
click at [1332, 25] on button "Save" at bounding box center [1354, 26] width 78 height 29
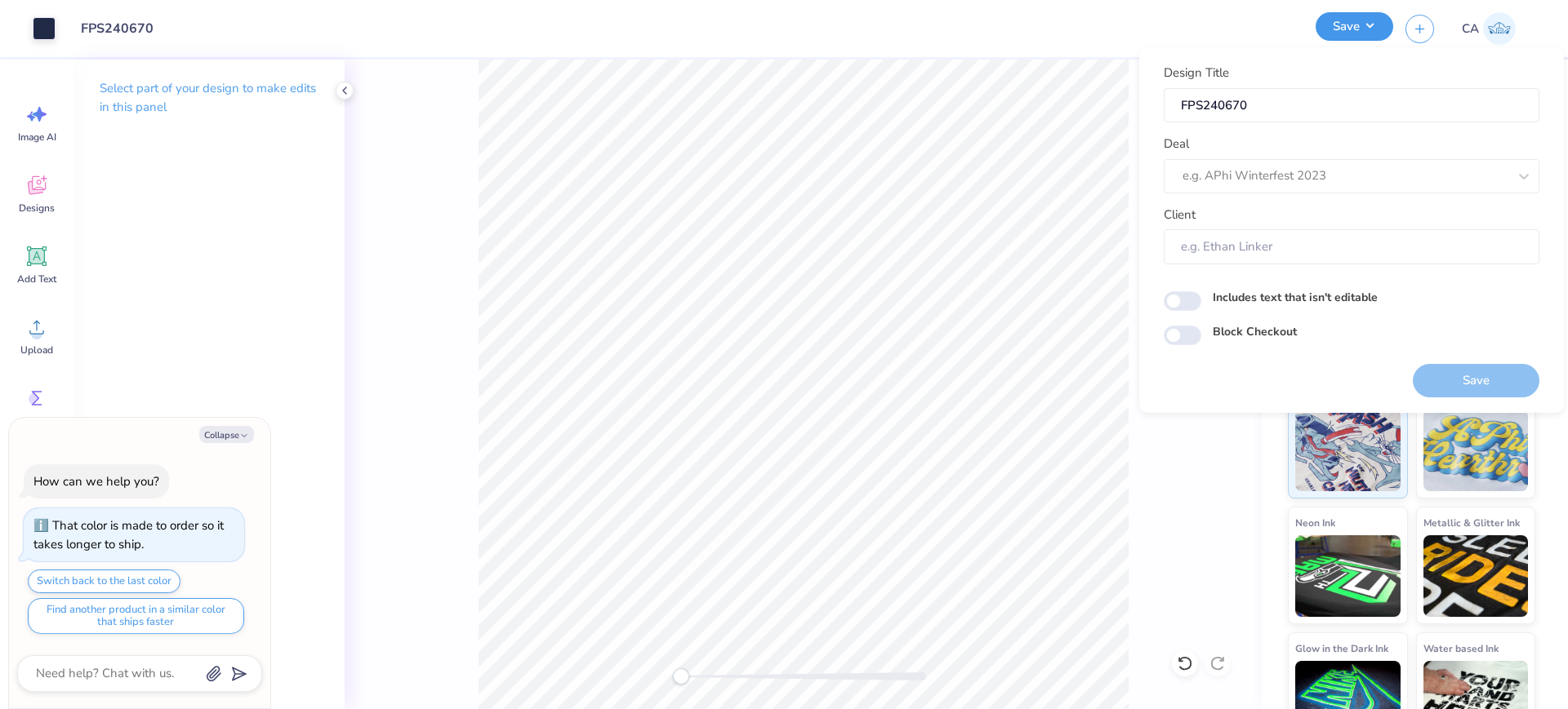
type textarea "x"
click at [1261, 169] on div at bounding box center [1345, 176] width 325 height 22
click at [1240, 222] on div "Design Tool Gallery" at bounding box center [1350, 219] width 362 height 27
type input "design tool gall"
type textarea "x"
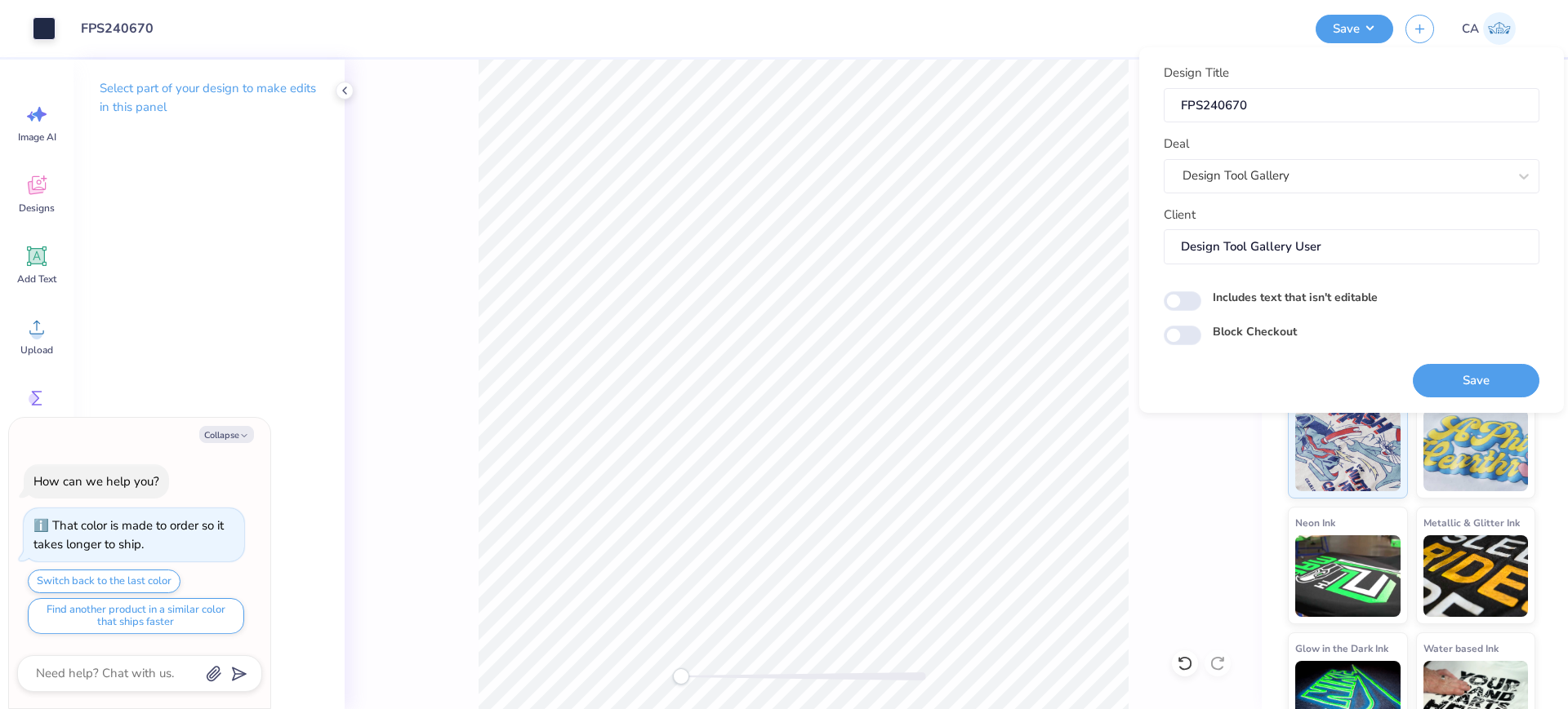
type input "Design Tool Gallery User"
click at [1455, 375] on button "Save" at bounding box center [1475, 380] width 127 height 33
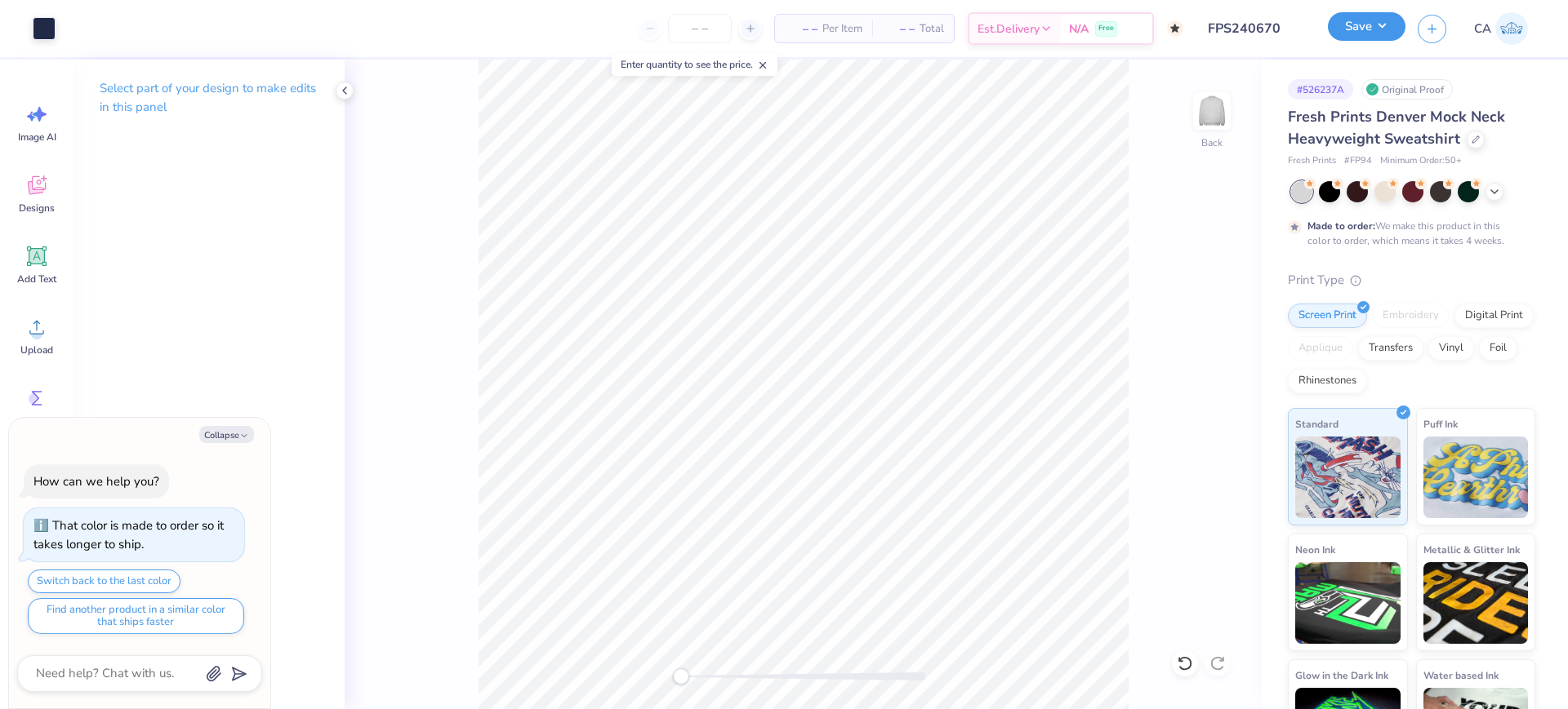
click at [1354, 24] on button "Save" at bounding box center [1367, 26] width 78 height 29
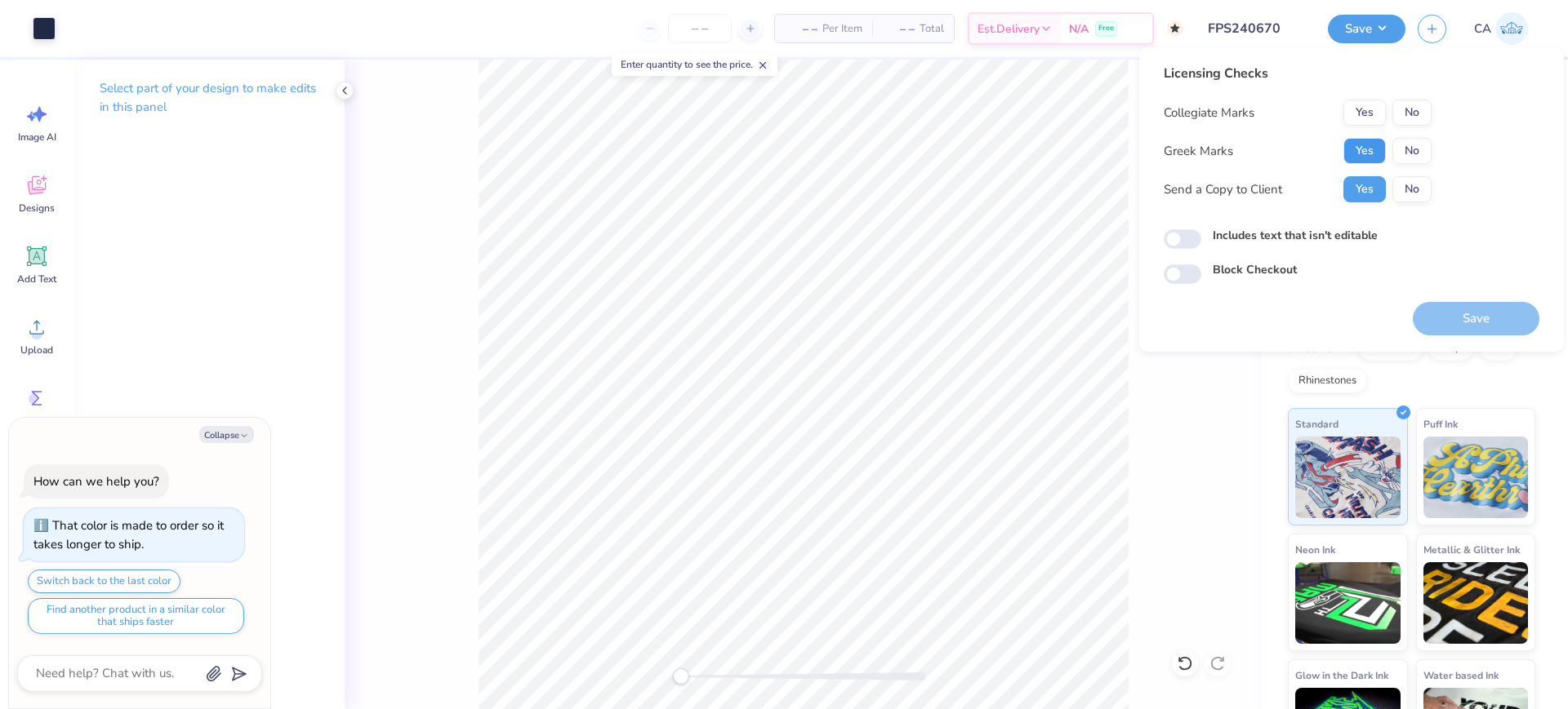
click at [1361, 138] on button "Yes" at bounding box center [1364, 151] width 43 height 26
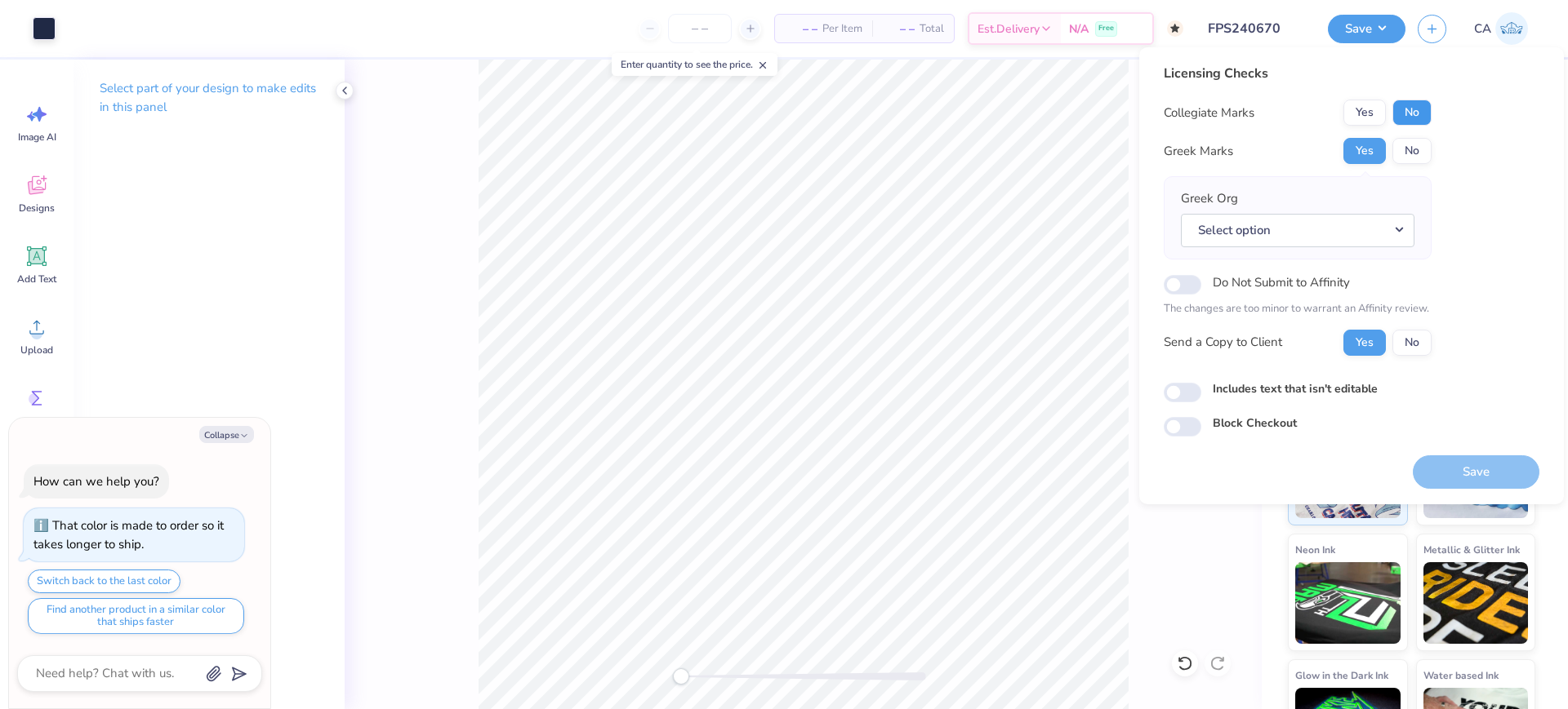
click at [1411, 111] on button "No" at bounding box center [1411, 113] width 39 height 26
click at [1365, 242] on button "Select option" at bounding box center [1298, 230] width 233 height 33
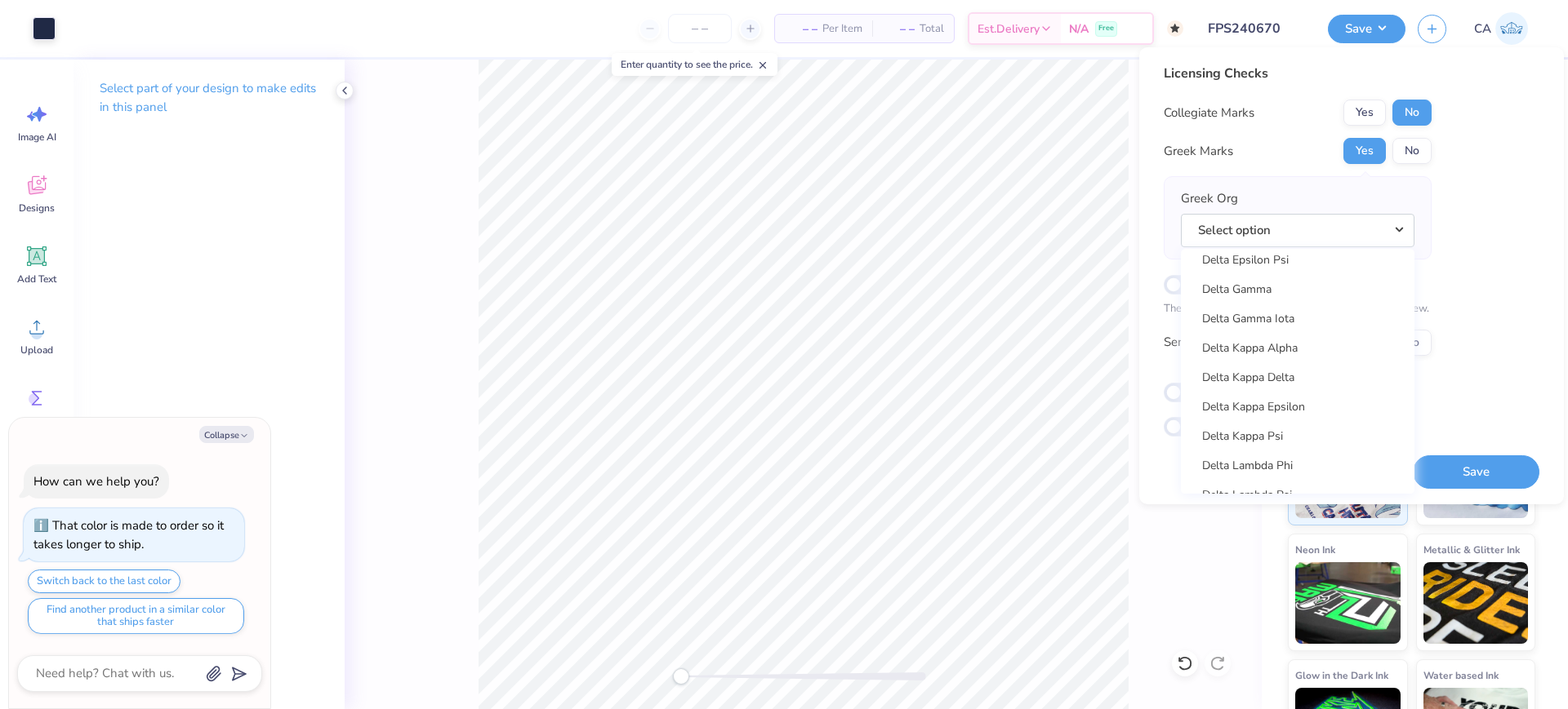
scroll to position [3570, 0]
click at [1213, 475] on link "Delta Gamma" at bounding box center [1298, 488] width 220 height 27
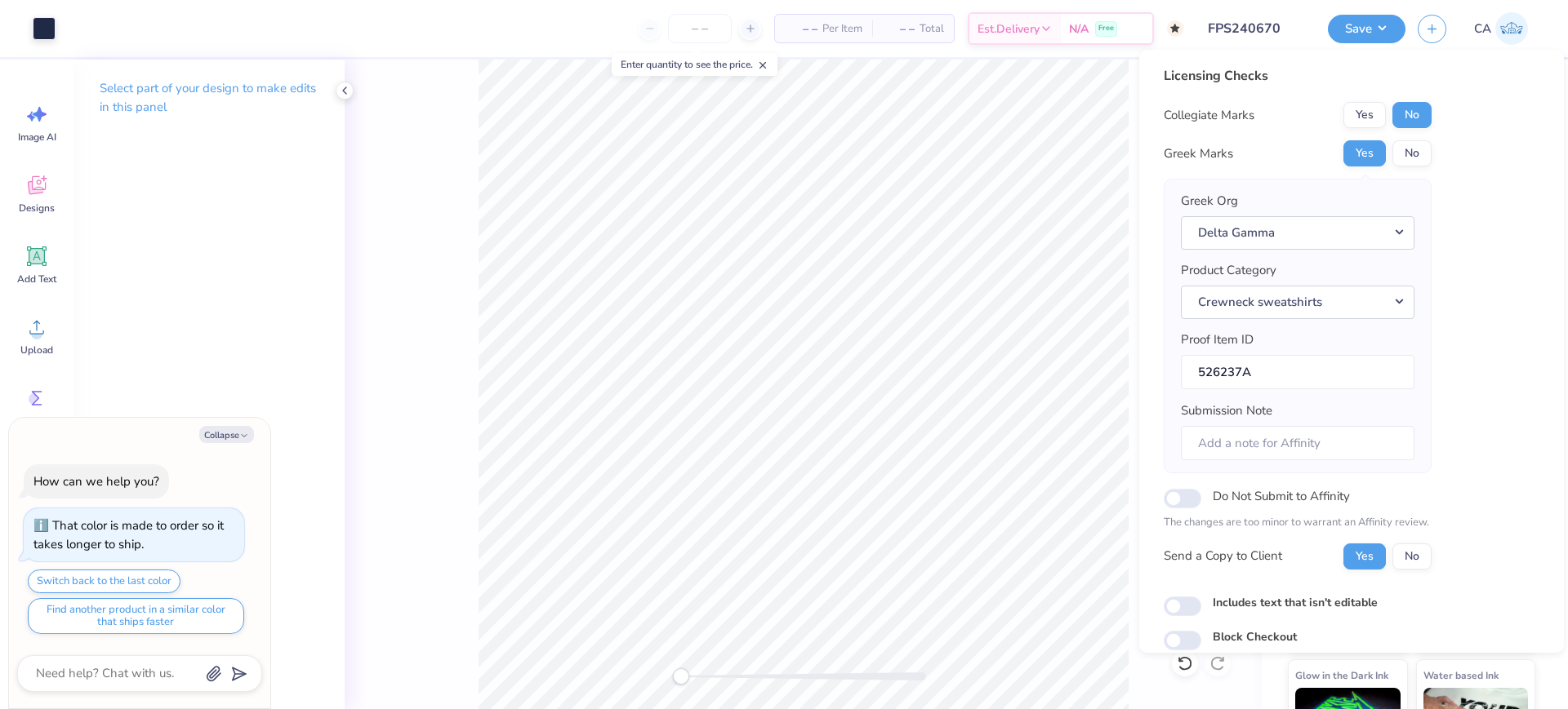
scroll to position [66, 0]
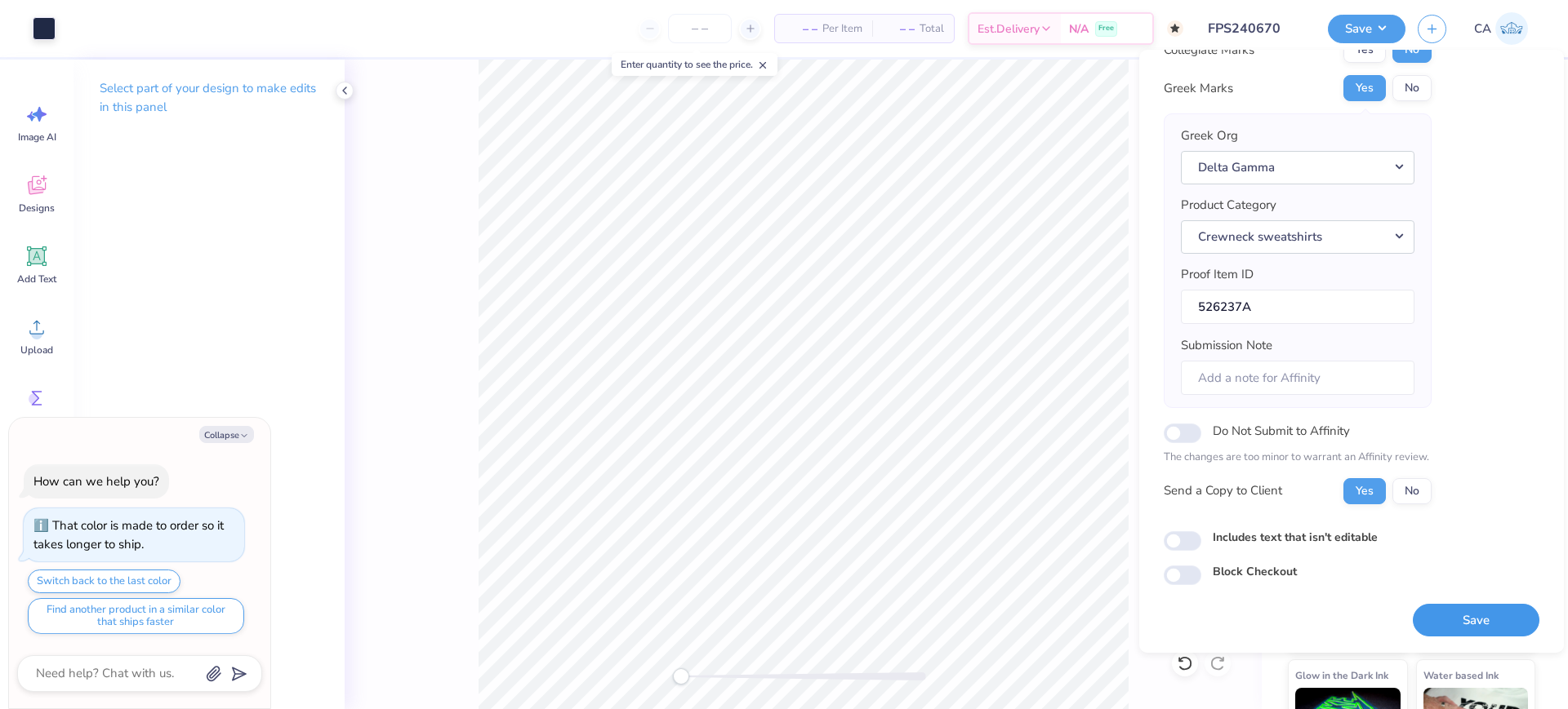
click at [1452, 616] on button "Save" at bounding box center [1475, 620] width 127 height 33
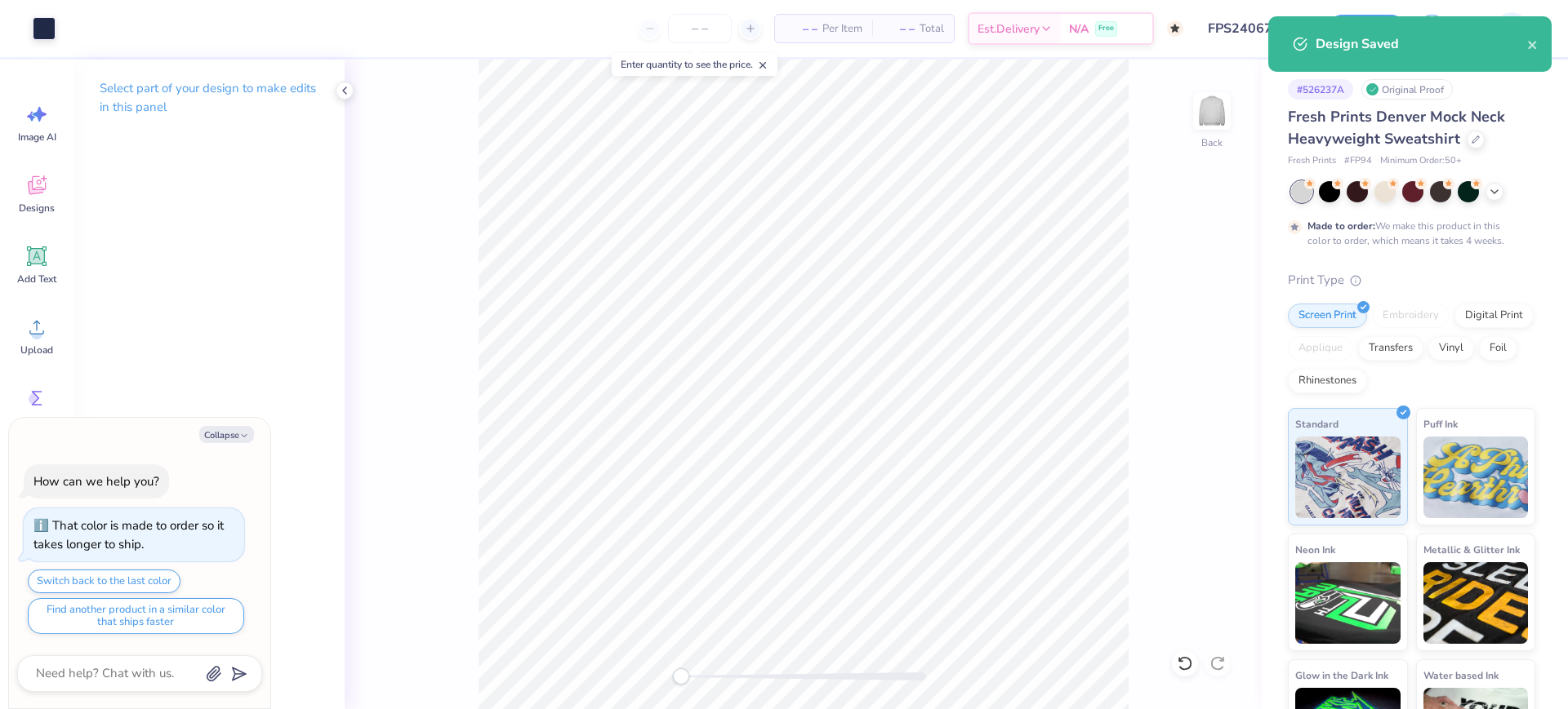
type textarea "x"
